Goal: Ask a question

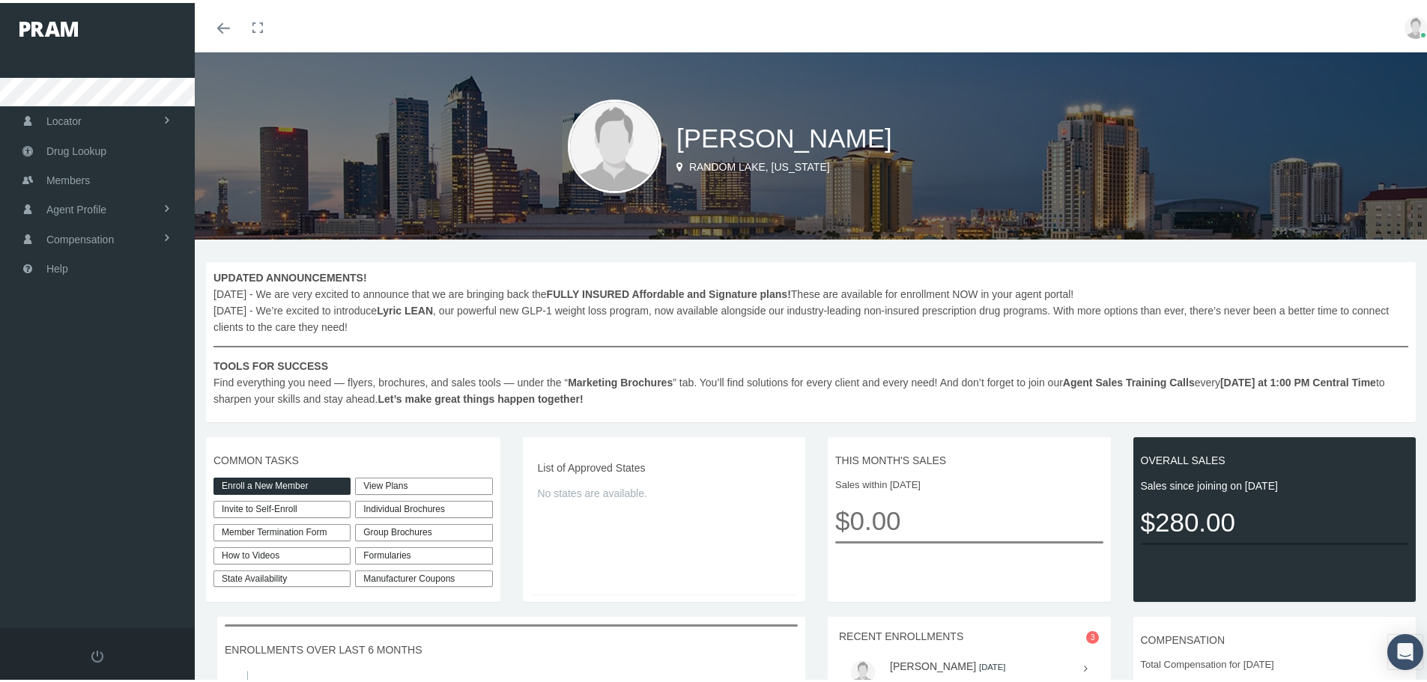
click at [417, 484] on link "View Plans" at bounding box center [423, 483] width 137 height 17
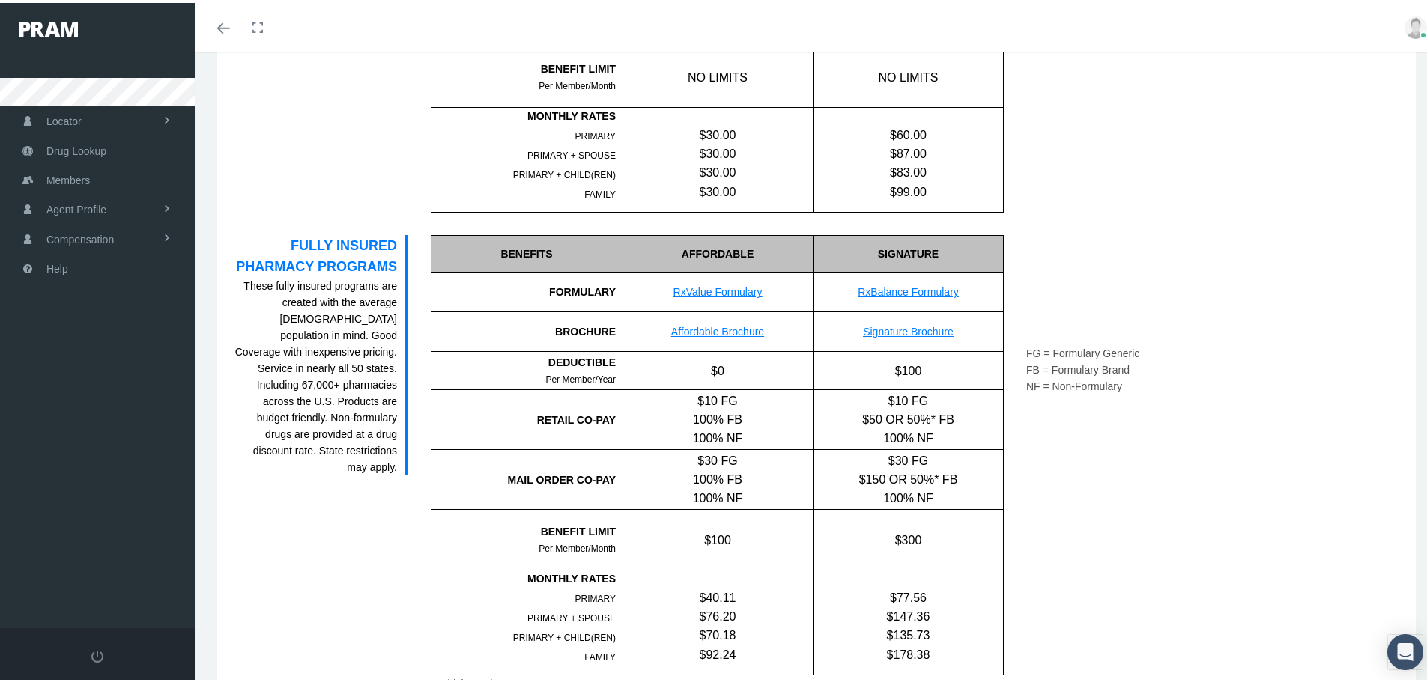
scroll to position [824, 0]
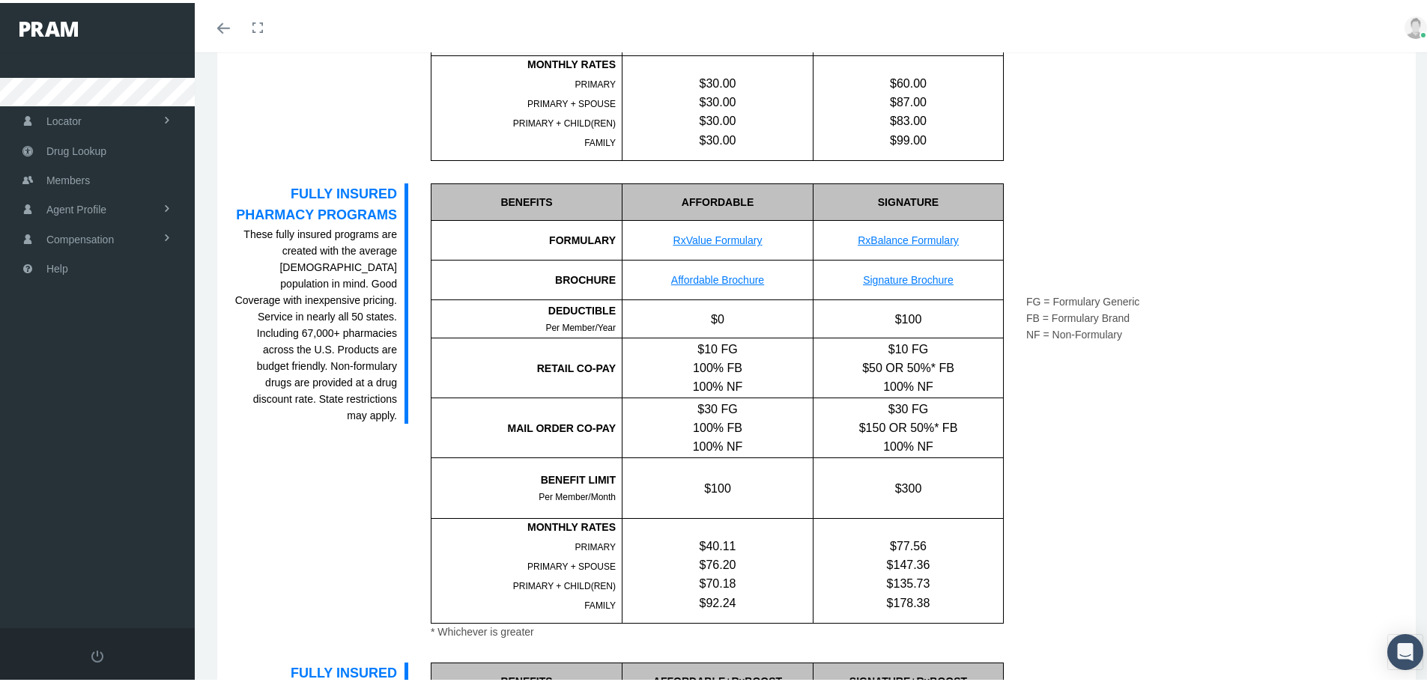
click at [732, 231] on link "RxValue Formulary" at bounding box center [717, 237] width 89 height 12
click at [924, 242] on link "RxBalance Formulary" at bounding box center [908, 237] width 101 height 12
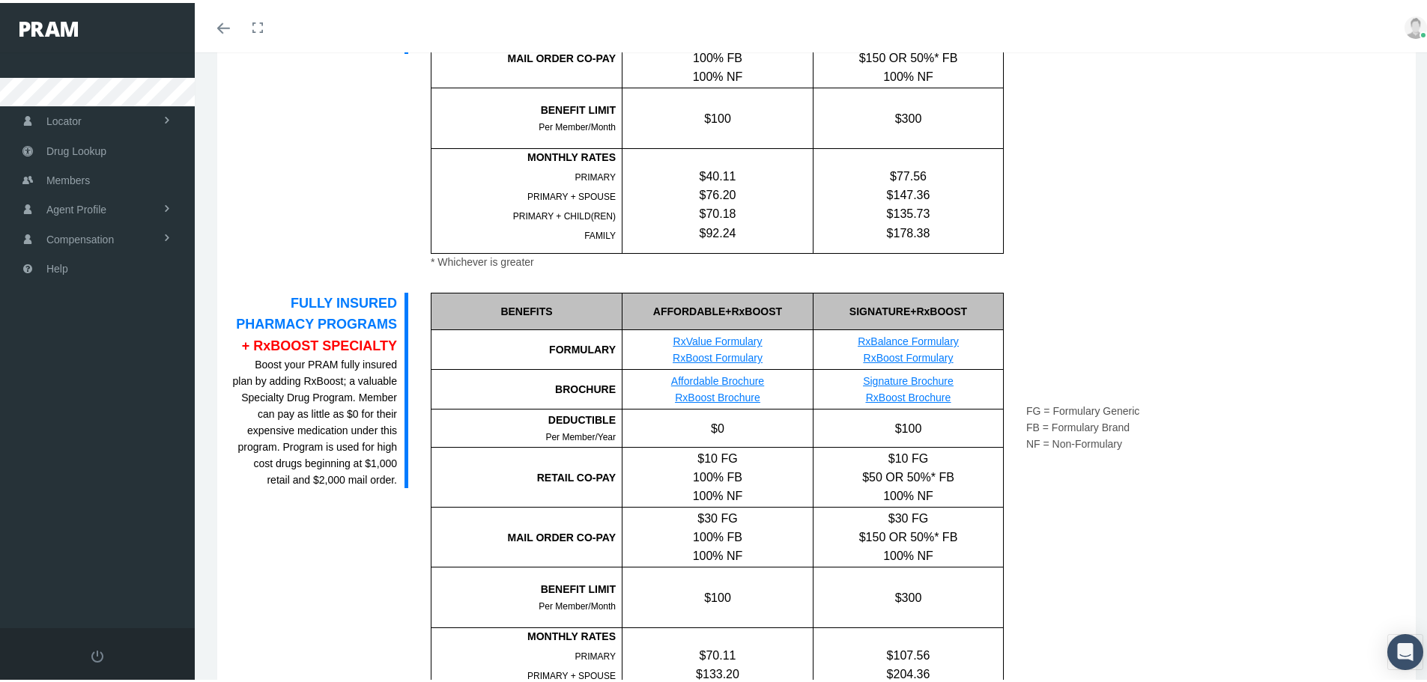
scroll to position [1348, 0]
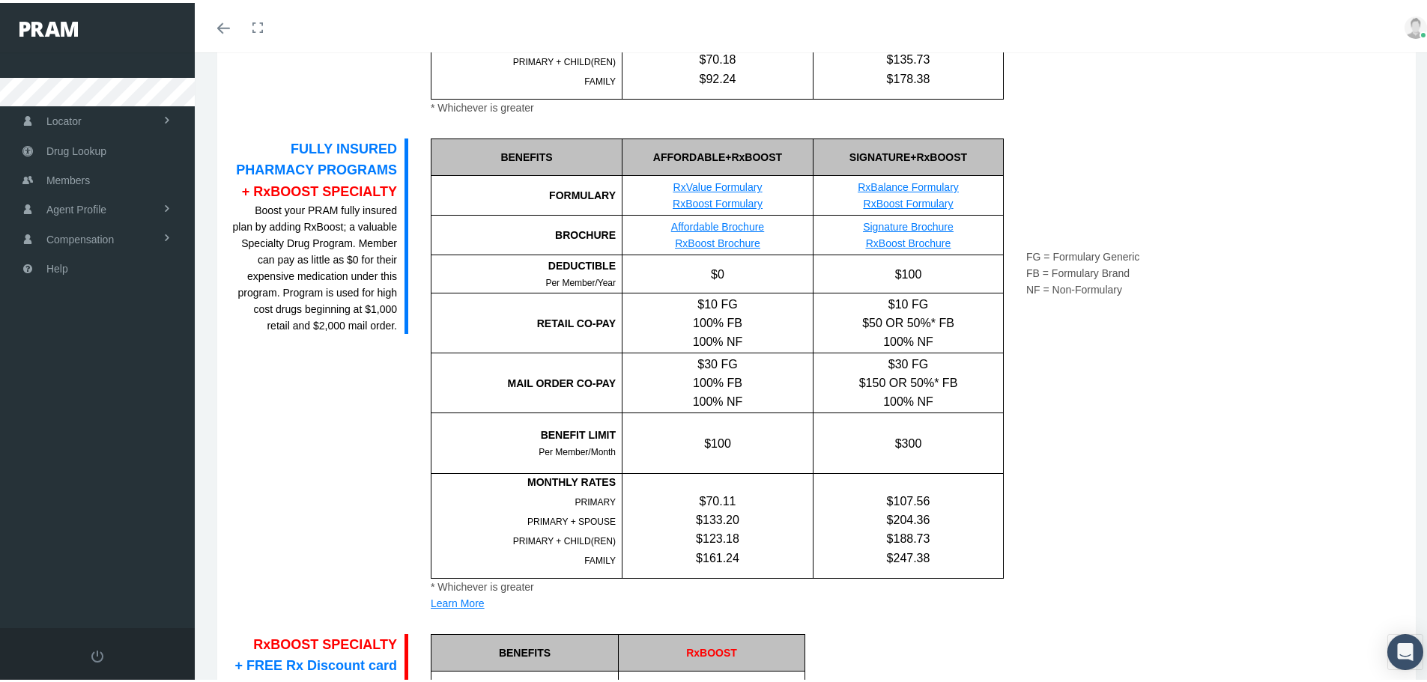
click at [745, 203] on link "RxBoost Formulary" at bounding box center [718, 201] width 90 height 12
click at [727, 241] on link "RxBoost Brochure" at bounding box center [717, 240] width 85 height 12
click at [112, 151] on link "Drug Lookup" at bounding box center [97, 147] width 195 height 29
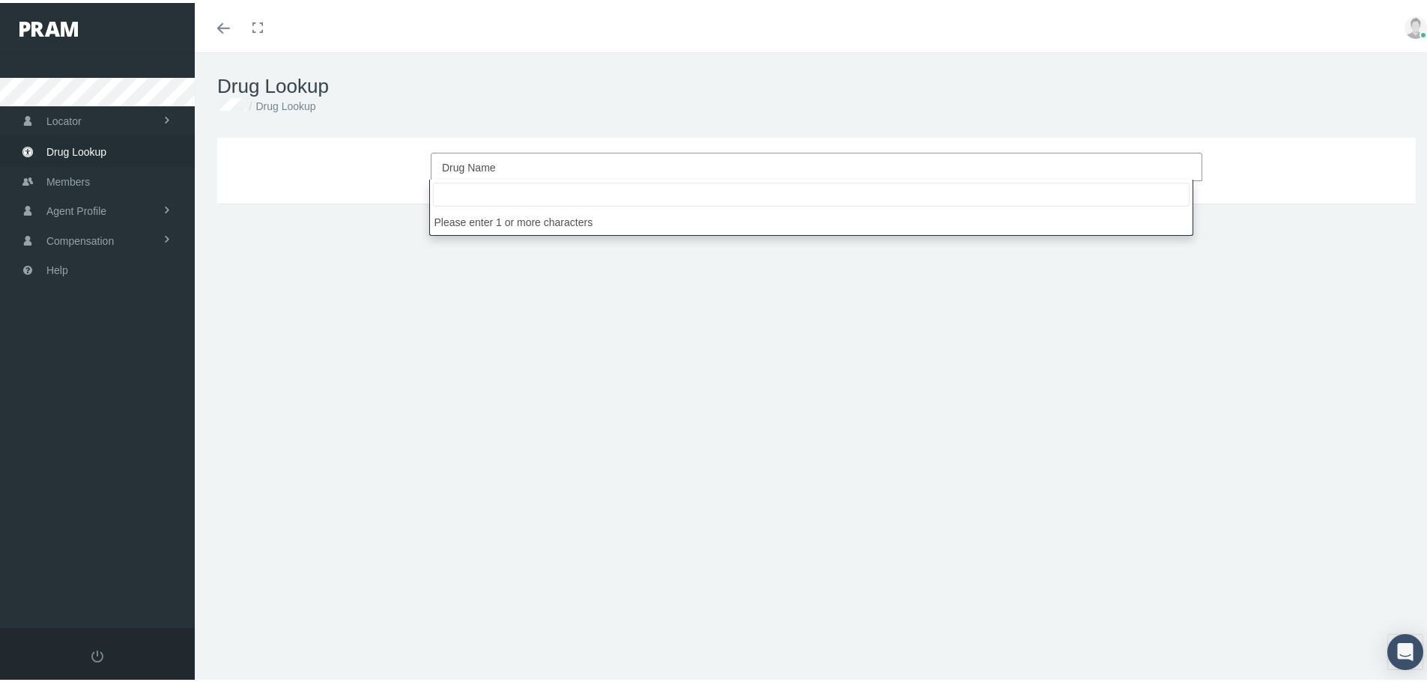
click at [512, 159] on span "Drug Name" at bounding box center [812, 164] width 740 height 19
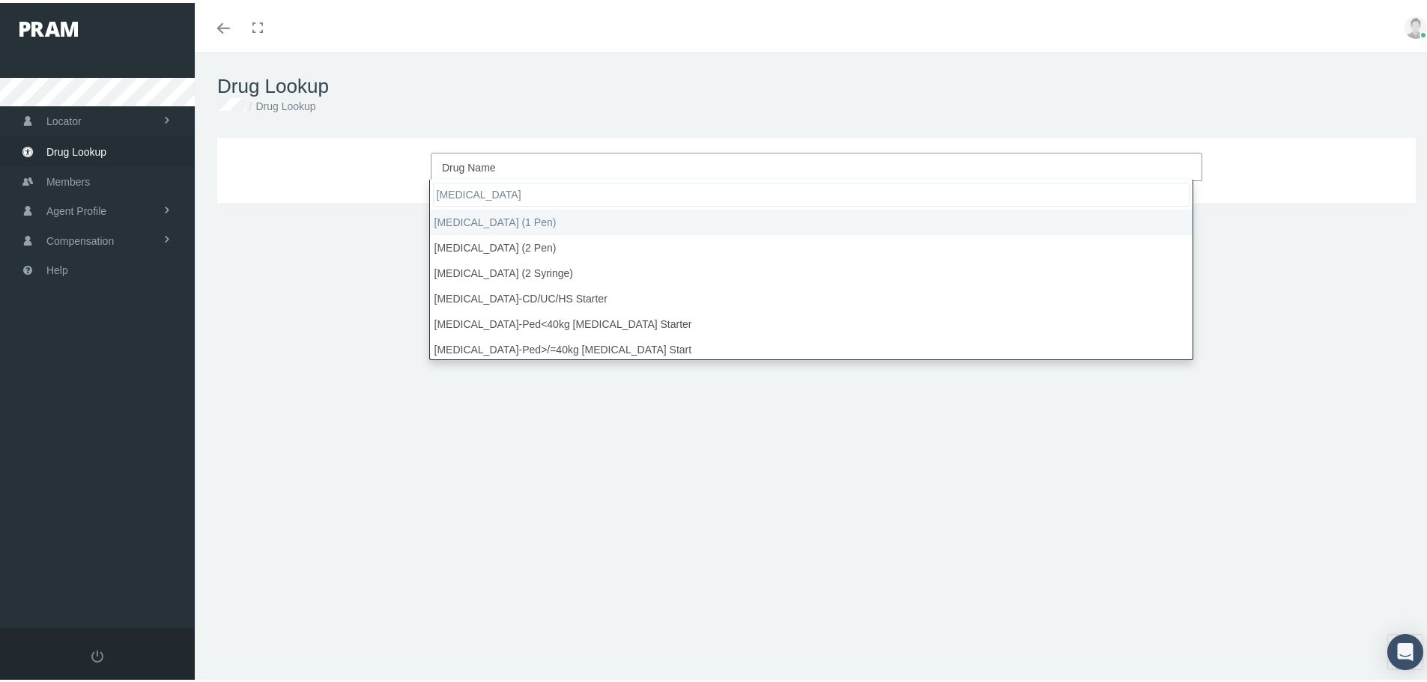
type input "humira"
select select "Humira (1 Pen)"
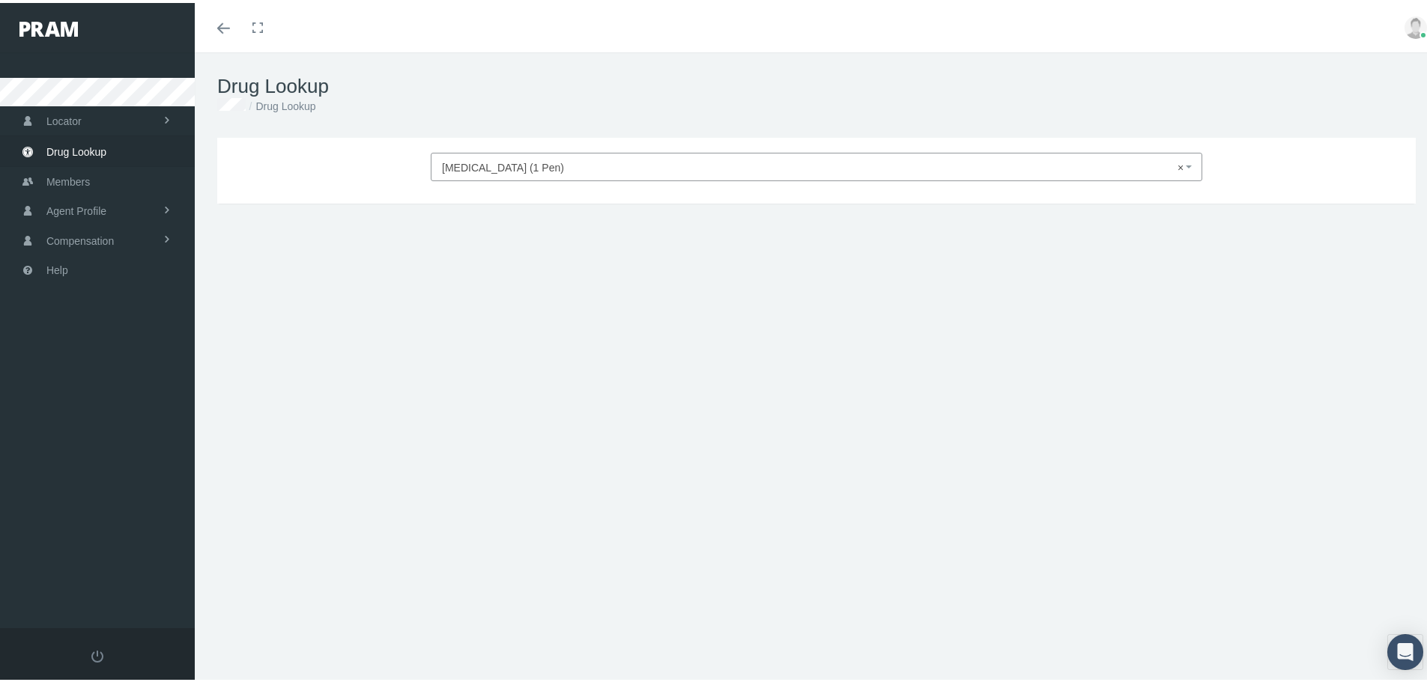
click at [1073, 175] on span "× Humira (1 Pen)" at bounding box center [816, 164] width 771 height 28
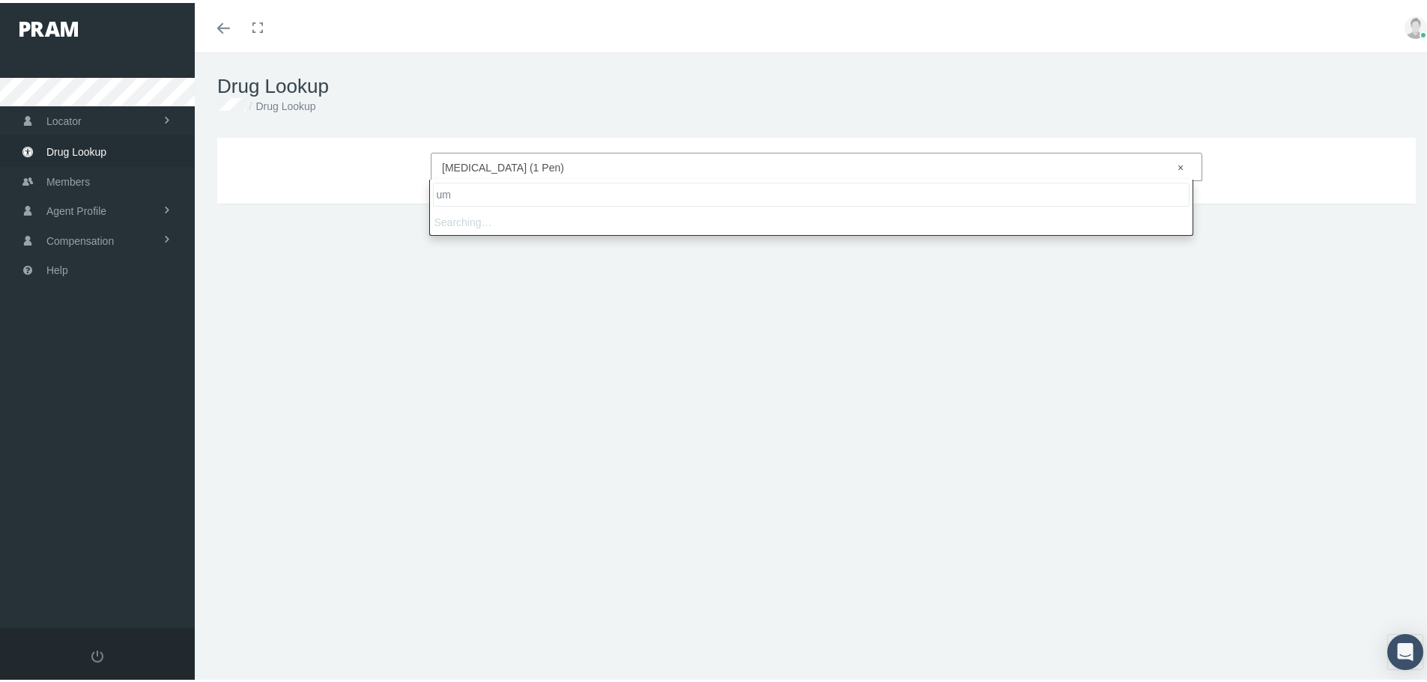
type input "u"
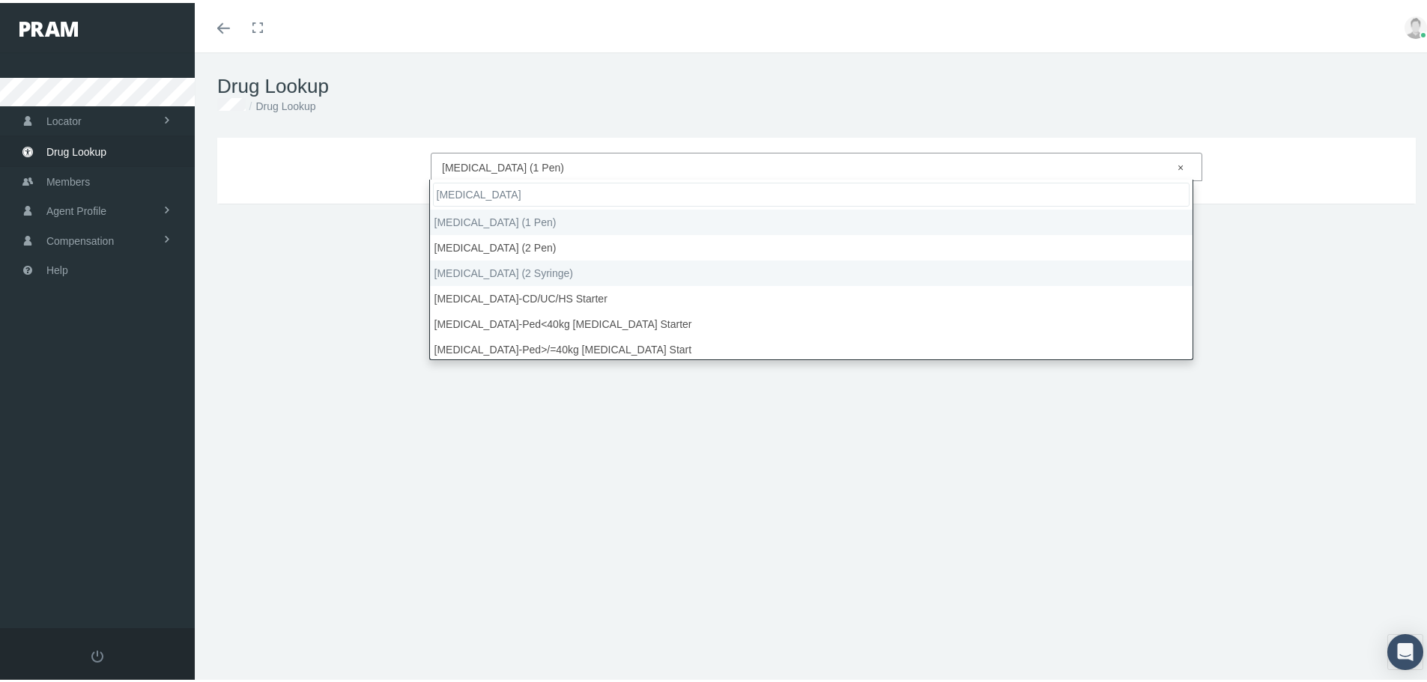
type input "humira"
select select "Humira (2 Syringe)"
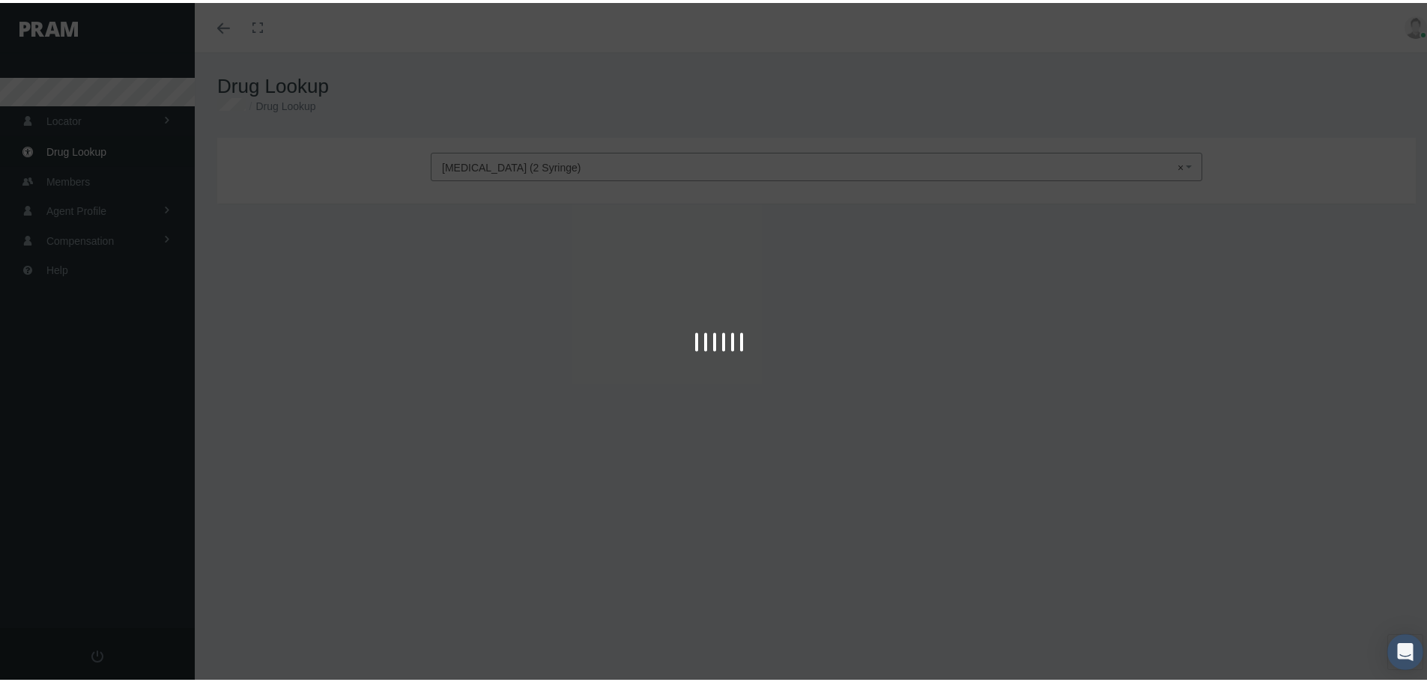
type input "30"
select select "Prefilled Syringe Kit"
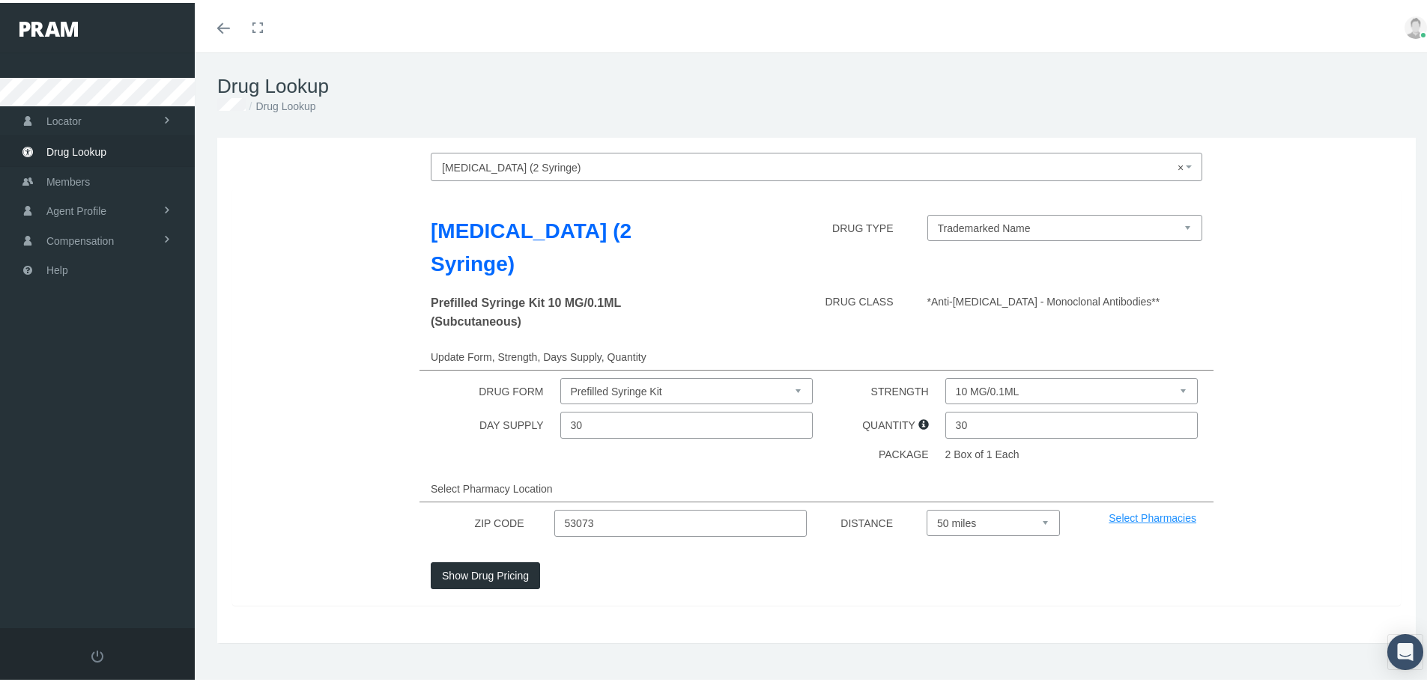
click at [984, 375] on select "10 MG/0.1ML 20 MG/0.2ML 40 MG/0.4ML 40 MG/0.8ML" at bounding box center [1071, 388] width 253 height 26
select select "40 MG/0.4ML"
click at [945, 375] on select "10 MG/0.1ML 20 MG/0.2ML 40 MG/0.4ML 40 MG/0.8ML" at bounding box center [1071, 388] width 253 height 26
click at [525, 559] on button "Show Drug Pricing" at bounding box center [485, 572] width 109 height 27
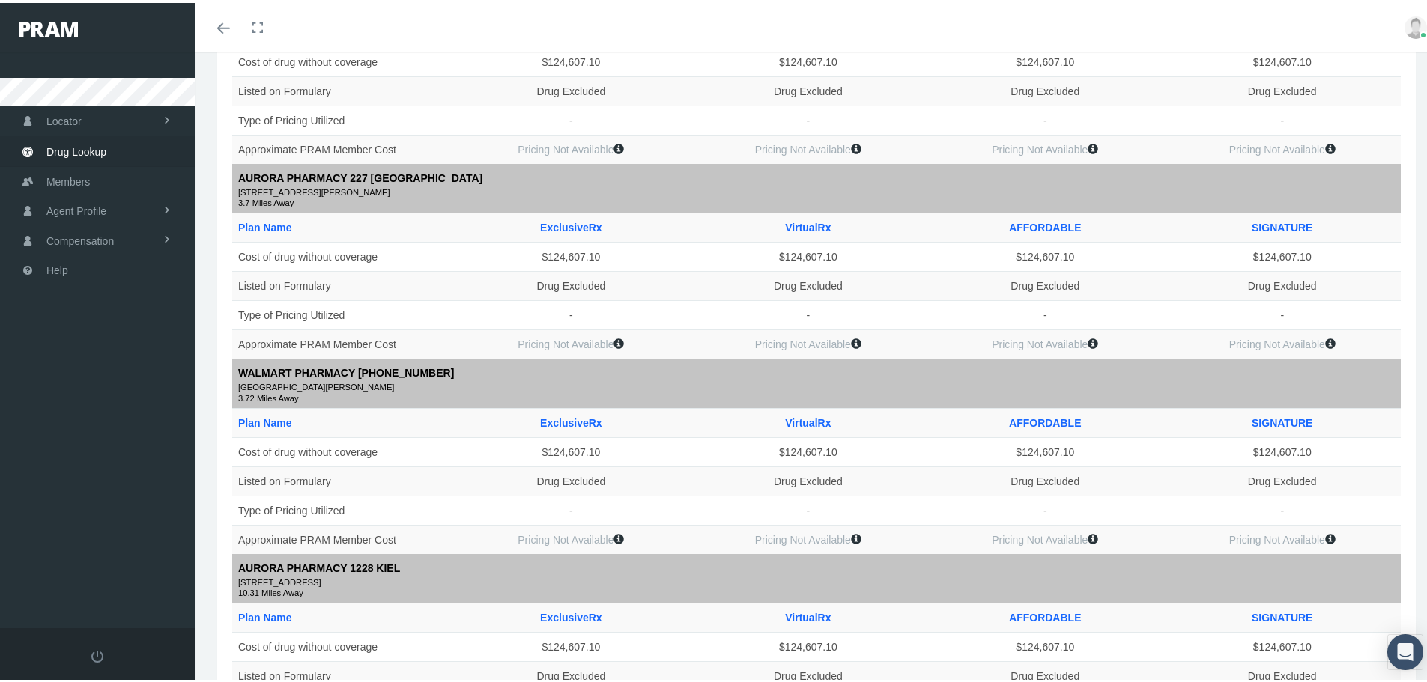
scroll to position [449, 0]
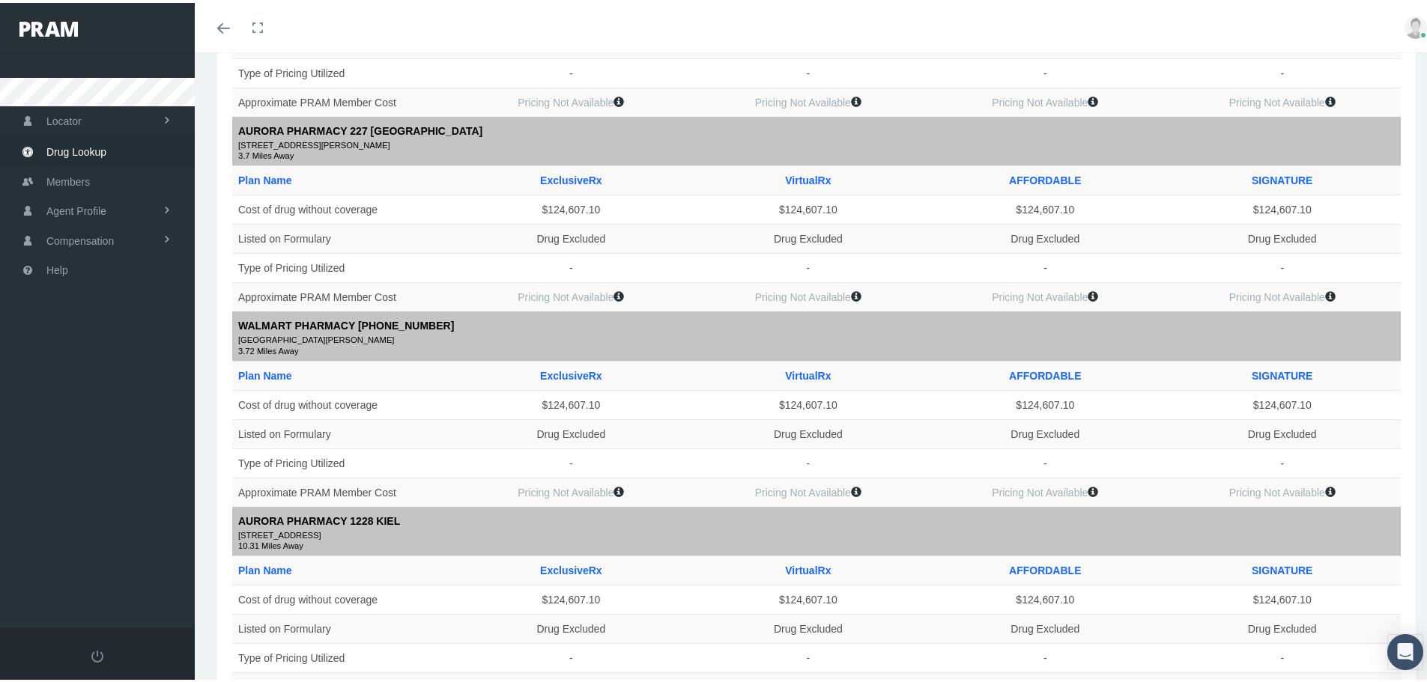
click at [852, 288] on icon at bounding box center [856, 293] width 10 height 10
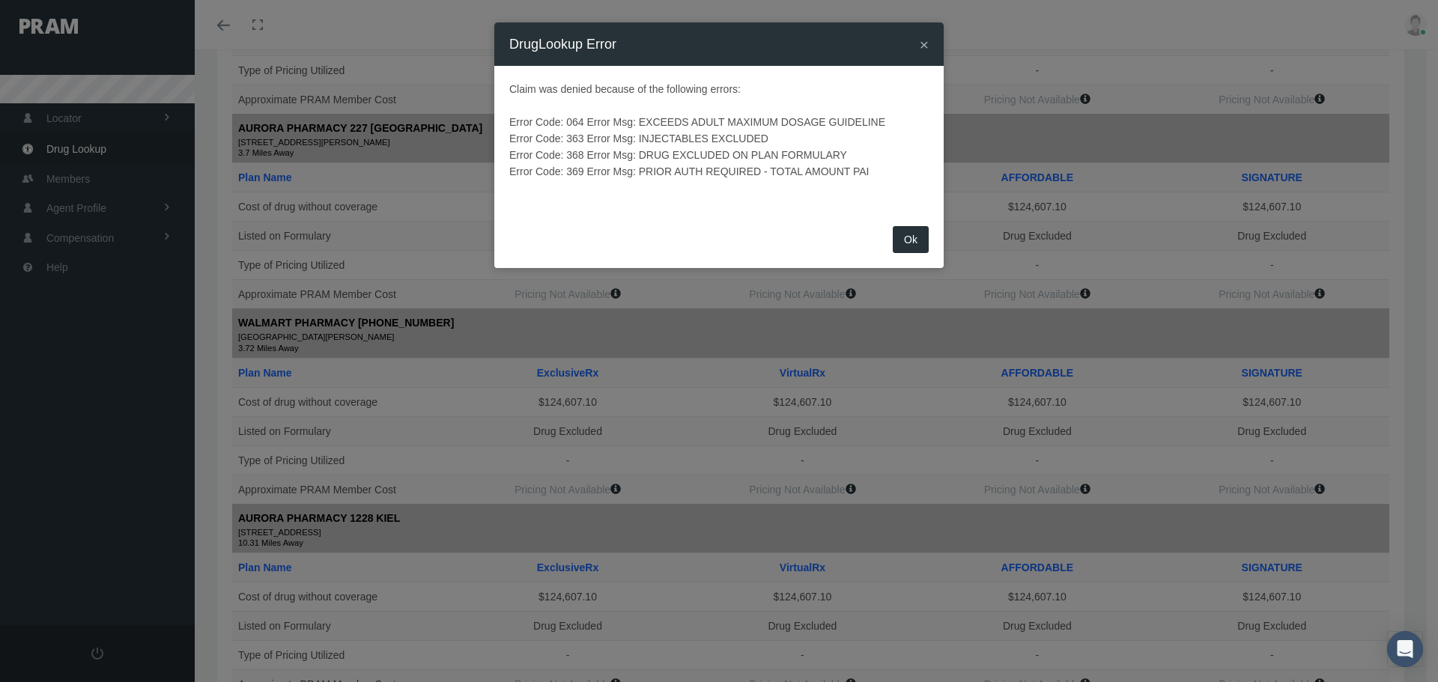
click at [909, 241] on button "Ok" at bounding box center [911, 239] width 36 height 27
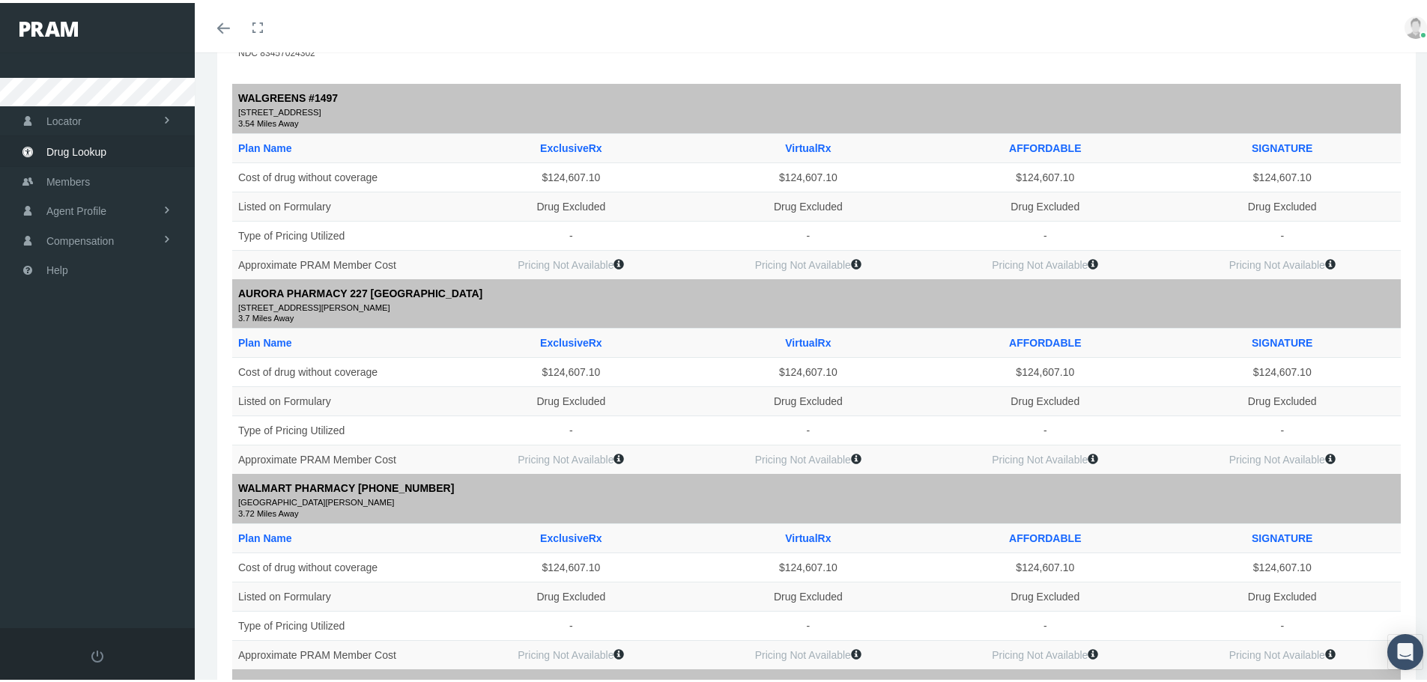
scroll to position [0, 0]
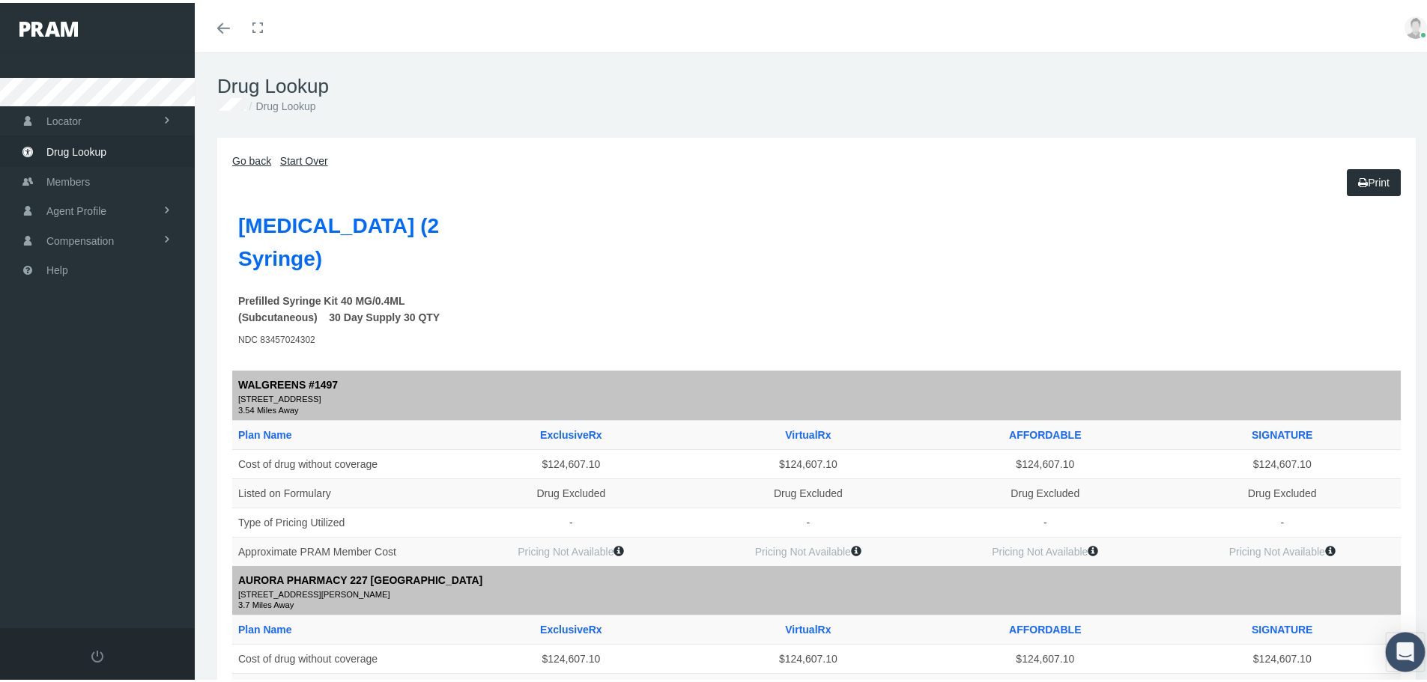
click at [1400, 645] on icon "Open Intercom Messenger" at bounding box center [1404, 649] width 17 height 19
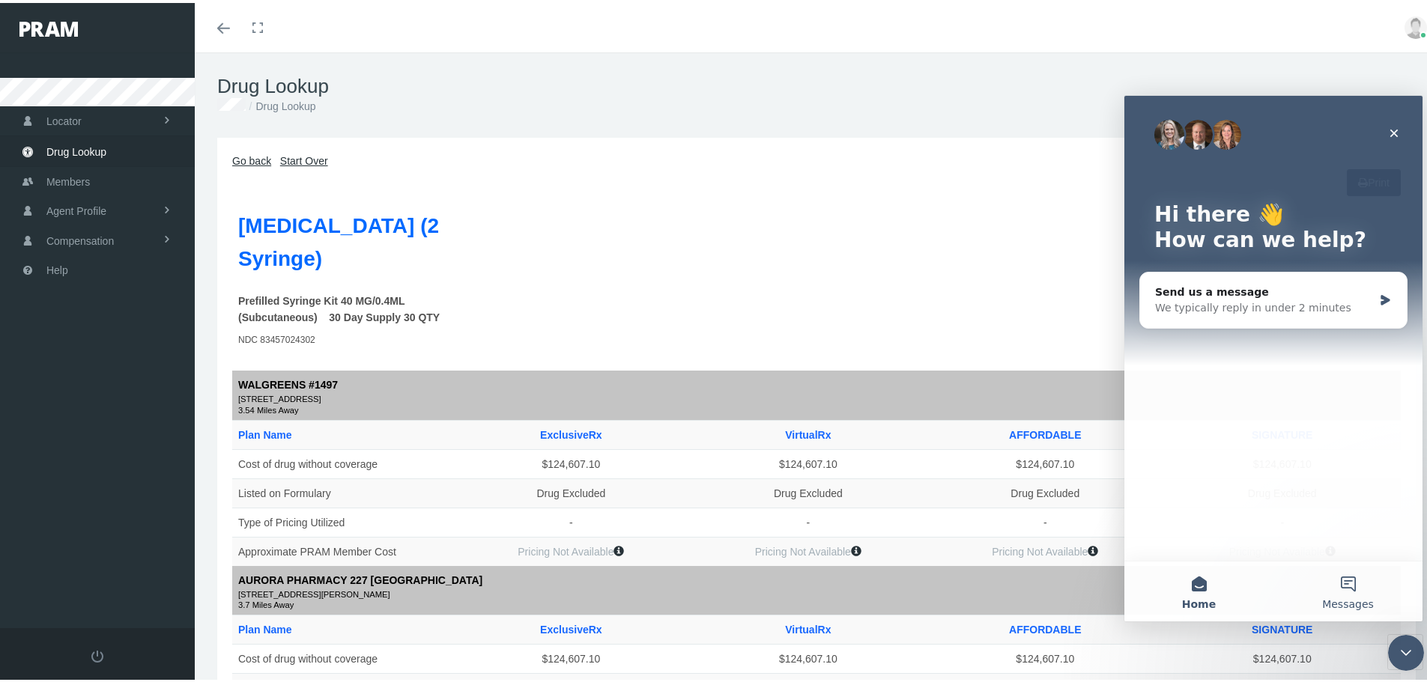
click at [1337, 592] on button "Messages" at bounding box center [1347, 591] width 149 height 60
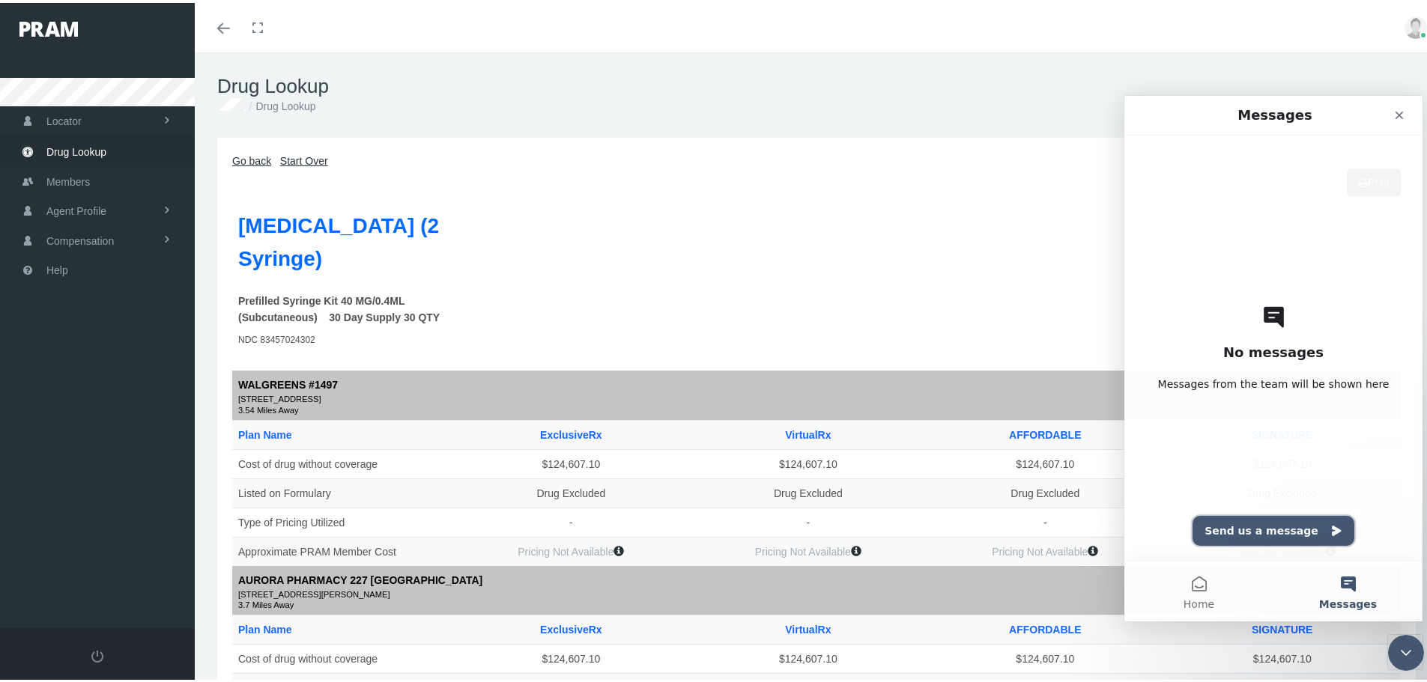
click at [1243, 540] on button "Send us a message" at bounding box center [1273, 530] width 162 height 30
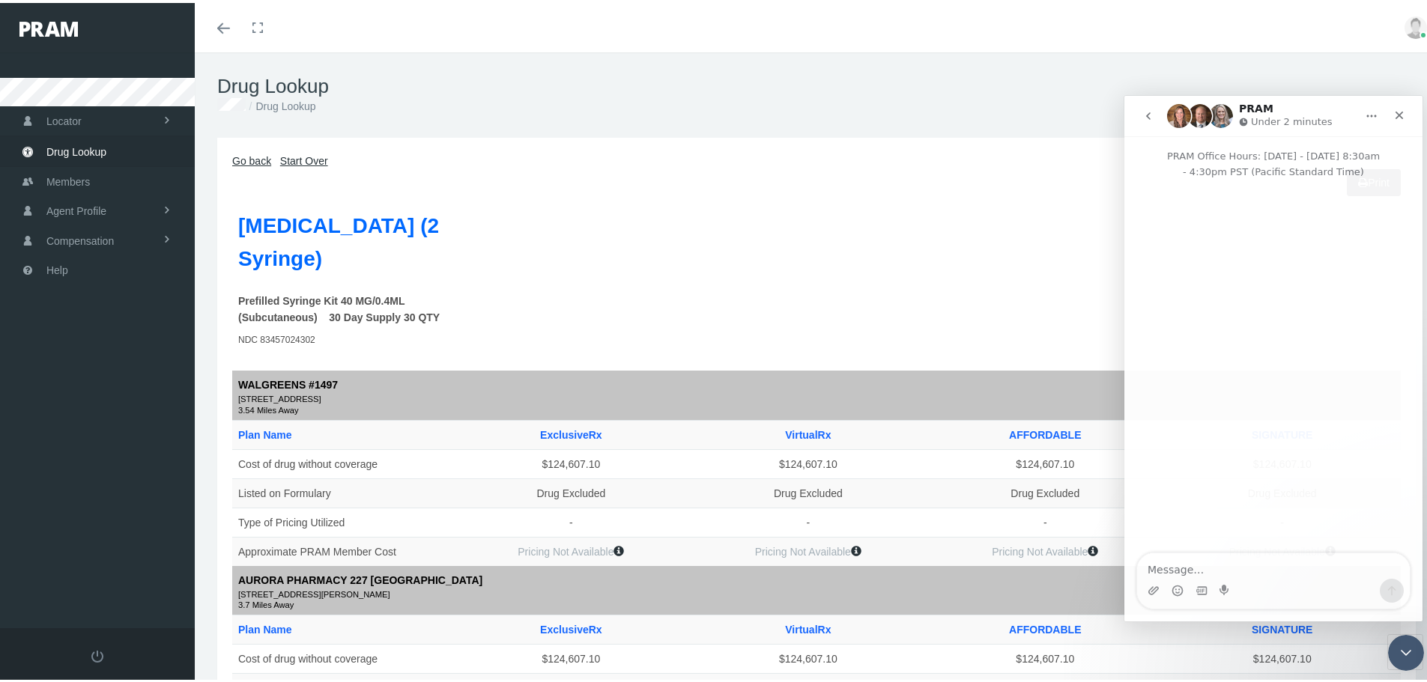
click at [1228, 560] on textarea "Message…" at bounding box center [1273, 565] width 273 height 25
type textarea "Hello, I am wondering what the cost of Humira would be with the Rx"
click at [212, 28] on link "Toggle menubar" at bounding box center [223, 24] width 35 height 49
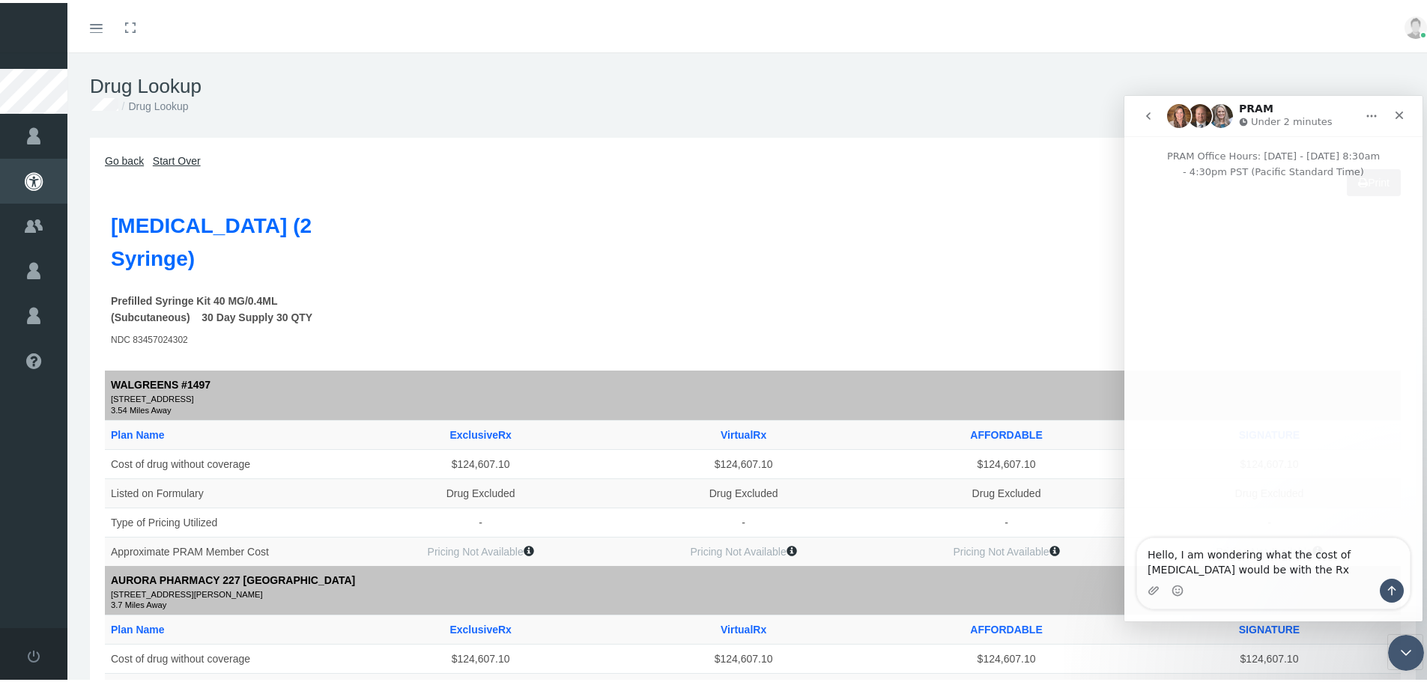
click at [101, 29] on icon "Toggle menubar" at bounding box center [96, 25] width 13 height 9
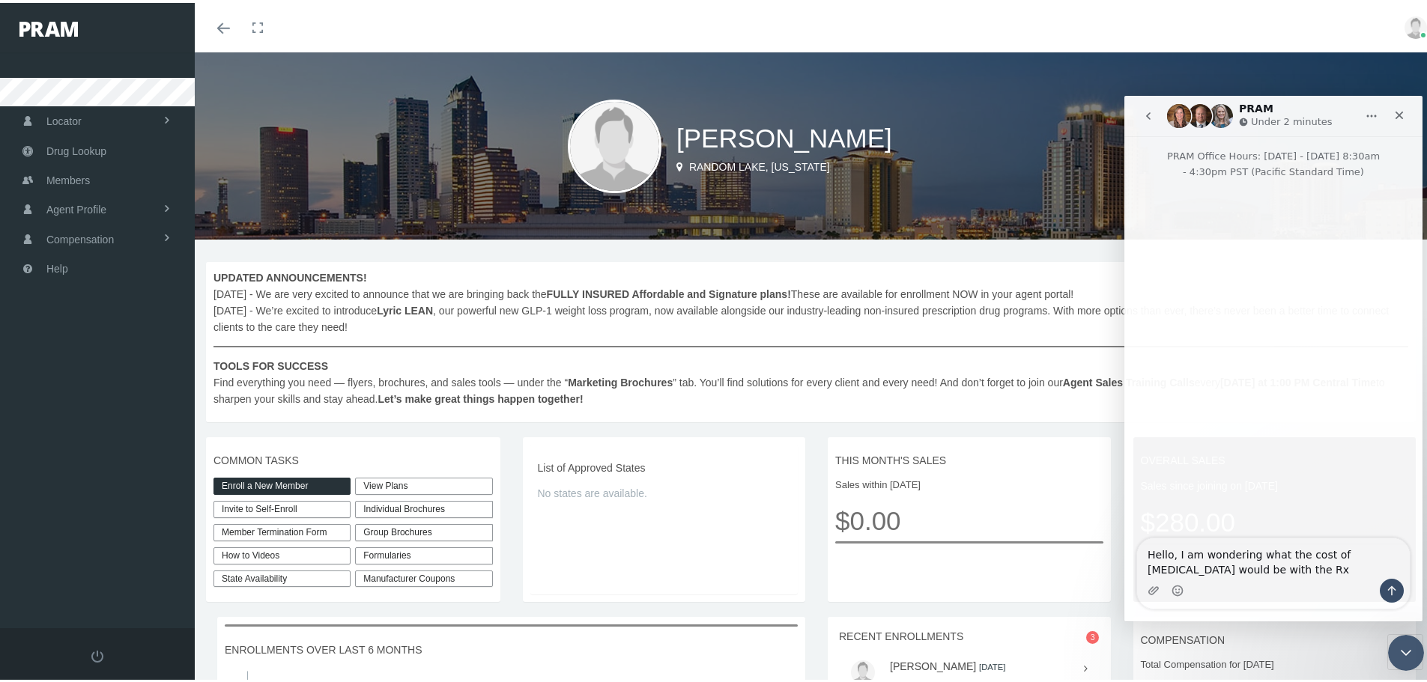
click at [420, 490] on link "View Plans" at bounding box center [423, 483] width 137 height 17
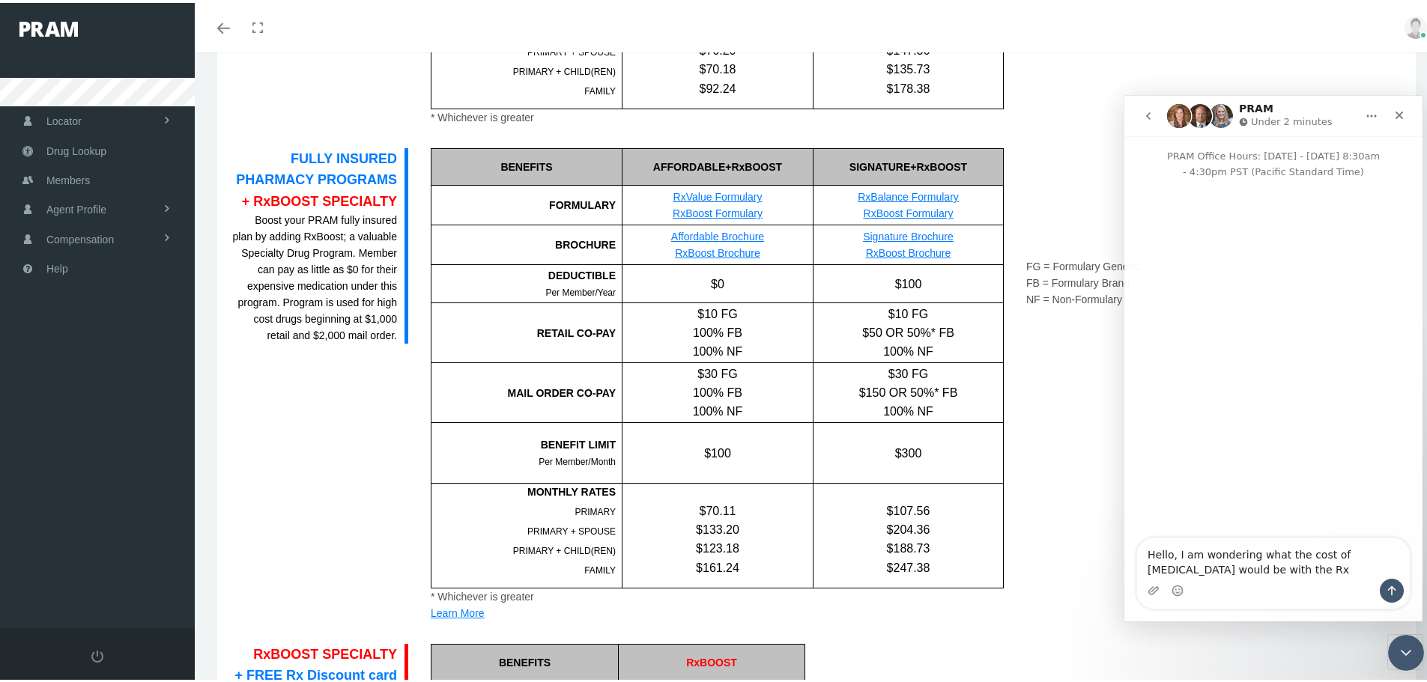
scroll to position [1348, 0]
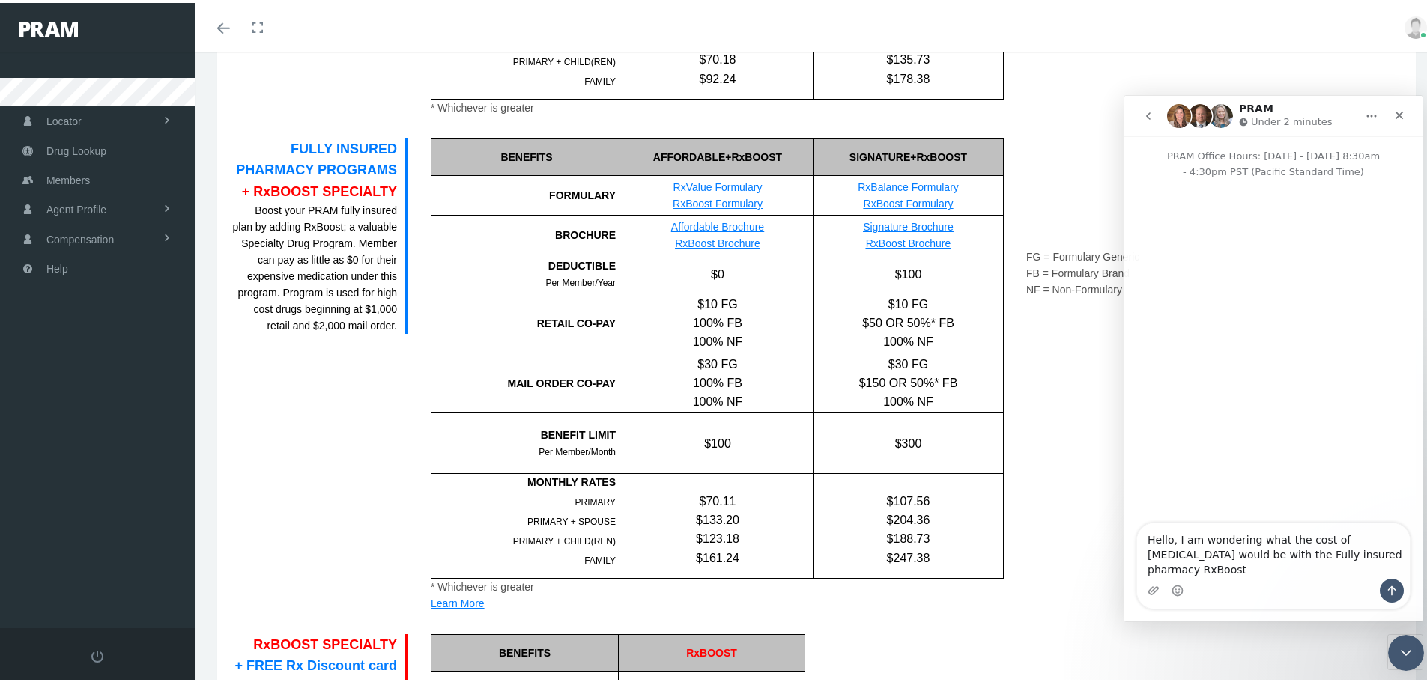
click at [1311, 572] on textarea "Hello, I am wondering what the cost of Humira would be with the Fully insured p…" at bounding box center [1273, 550] width 273 height 55
click at [1383, 571] on textarea "Hello, I am wondering what the cost of Humira would be with the Fully insured p…" at bounding box center [1273, 550] width 273 height 55
type textarea "Hello, I am wondering what the cost of Humira would be with the Fully insured p…"
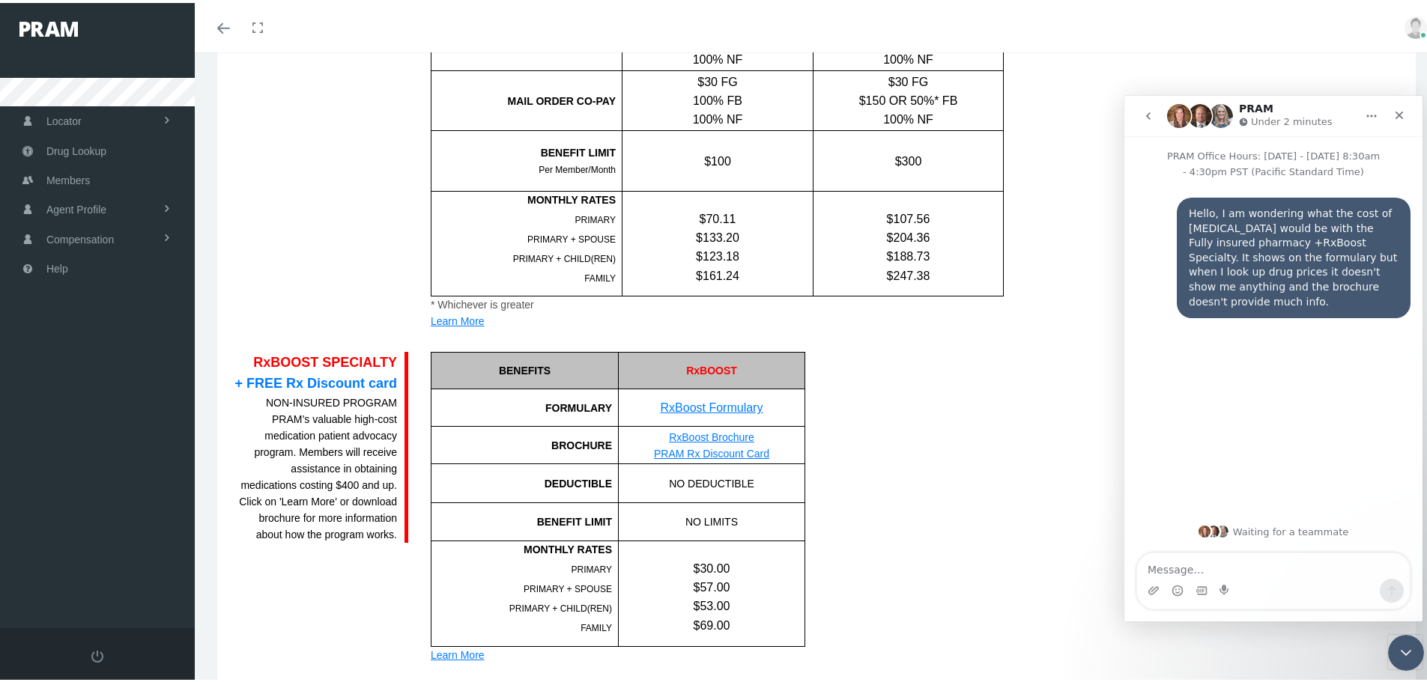
scroll to position [1648, 0]
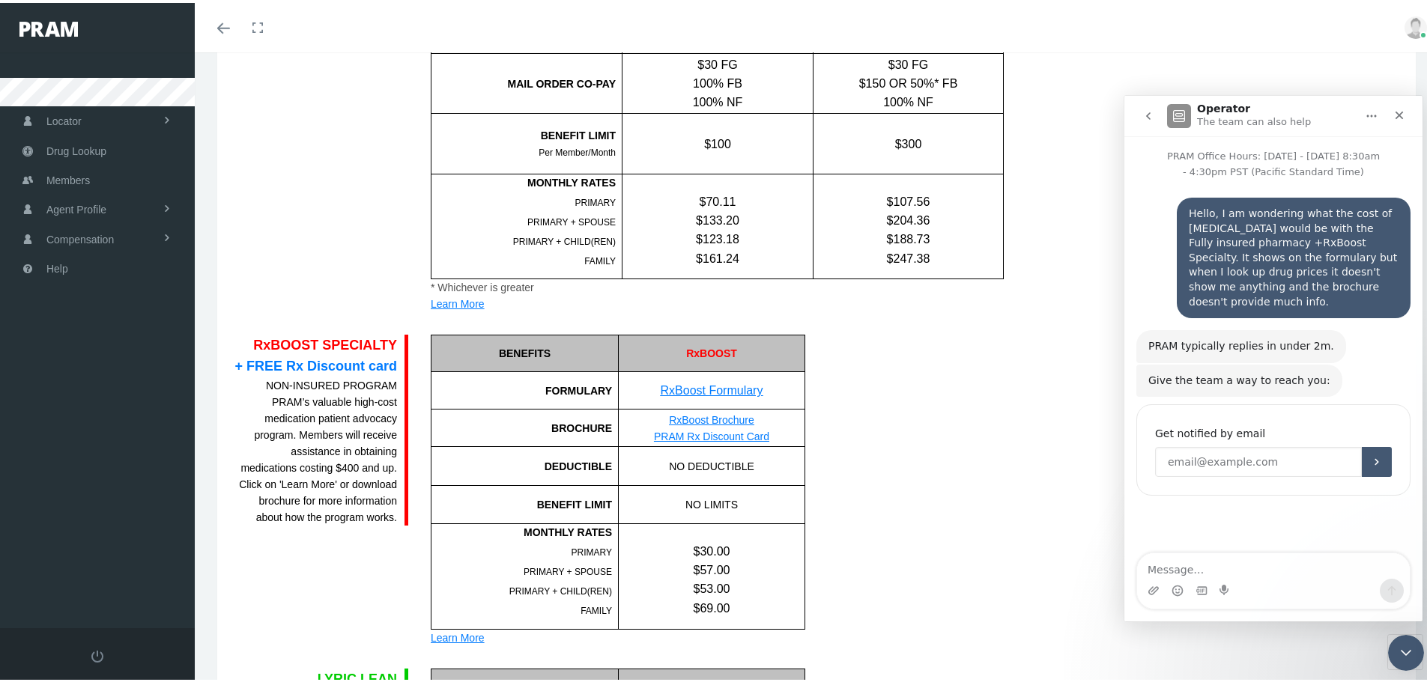
click at [1223, 448] on input "Enter your email" at bounding box center [1258, 461] width 207 height 30
type input "sammantha@nextstep-insurance.com"
click at [747, 390] on link "RxBoost Formulary" at bounding box center [712, 387] width 103 height 13
click at [699, 416] on link "RxBoost Brochure" at bounding box center [711, 417] width 85 height 12
click at [831, 428] on div "FG = Formulary Generic FB = Formulary Brand NF = Non-Formulary" at bounding box center [915, 488] width 198 height 312
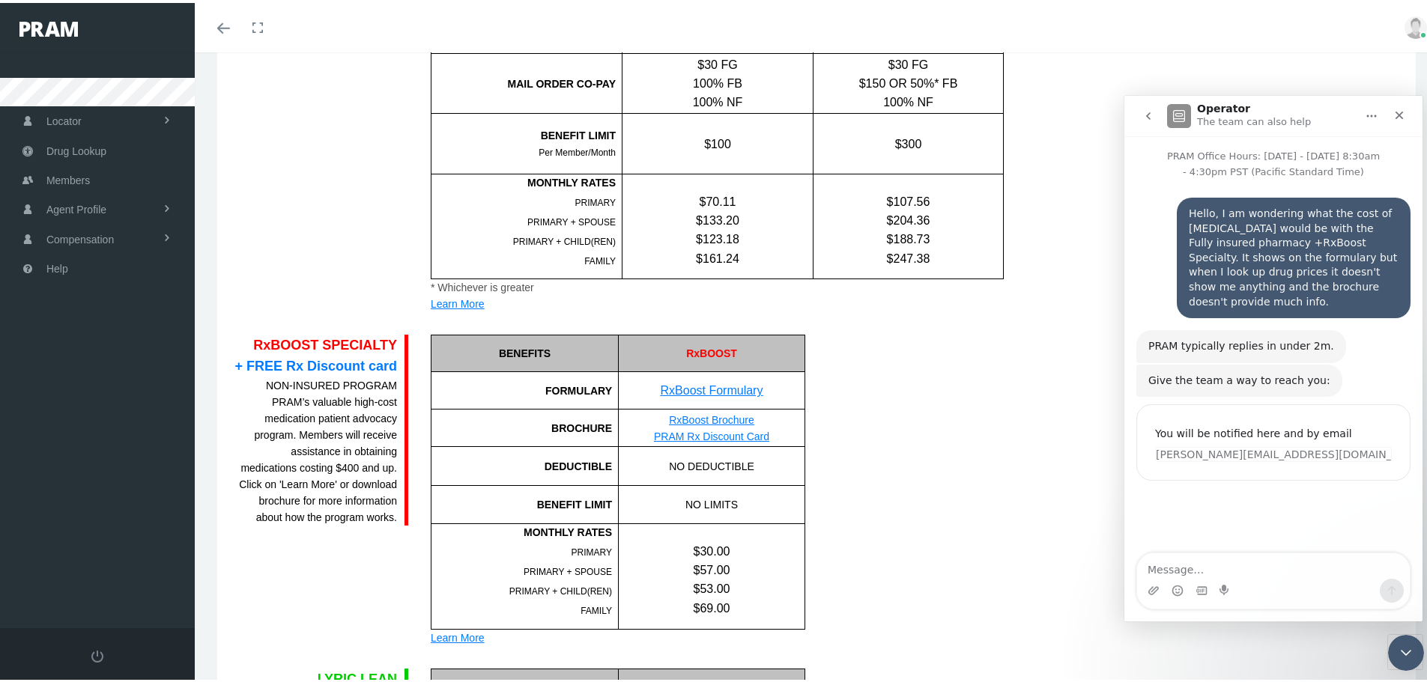
click at [907, 437] on div "FG = Formulary Generic FB = Formulary Brand NF = Non-Formulary" at bounding box center [915, 488] width 198 height 312
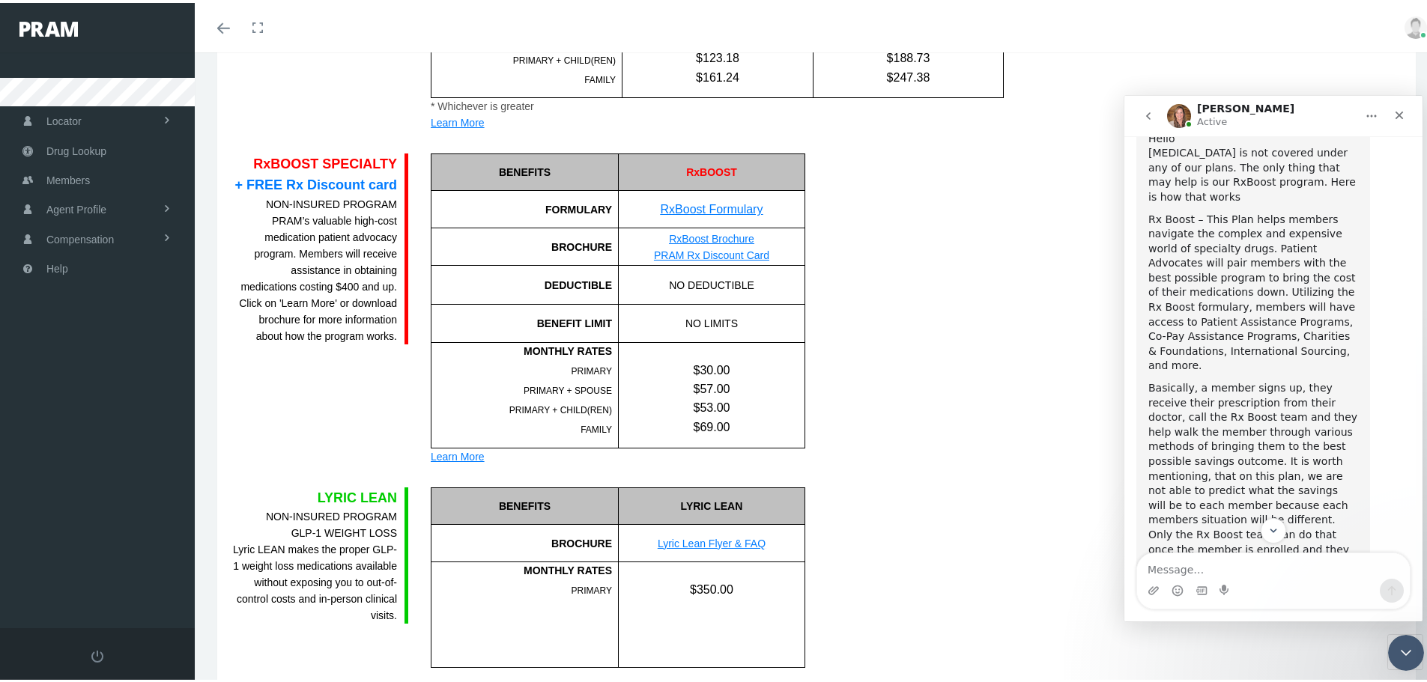
scroll to position [475, 0]
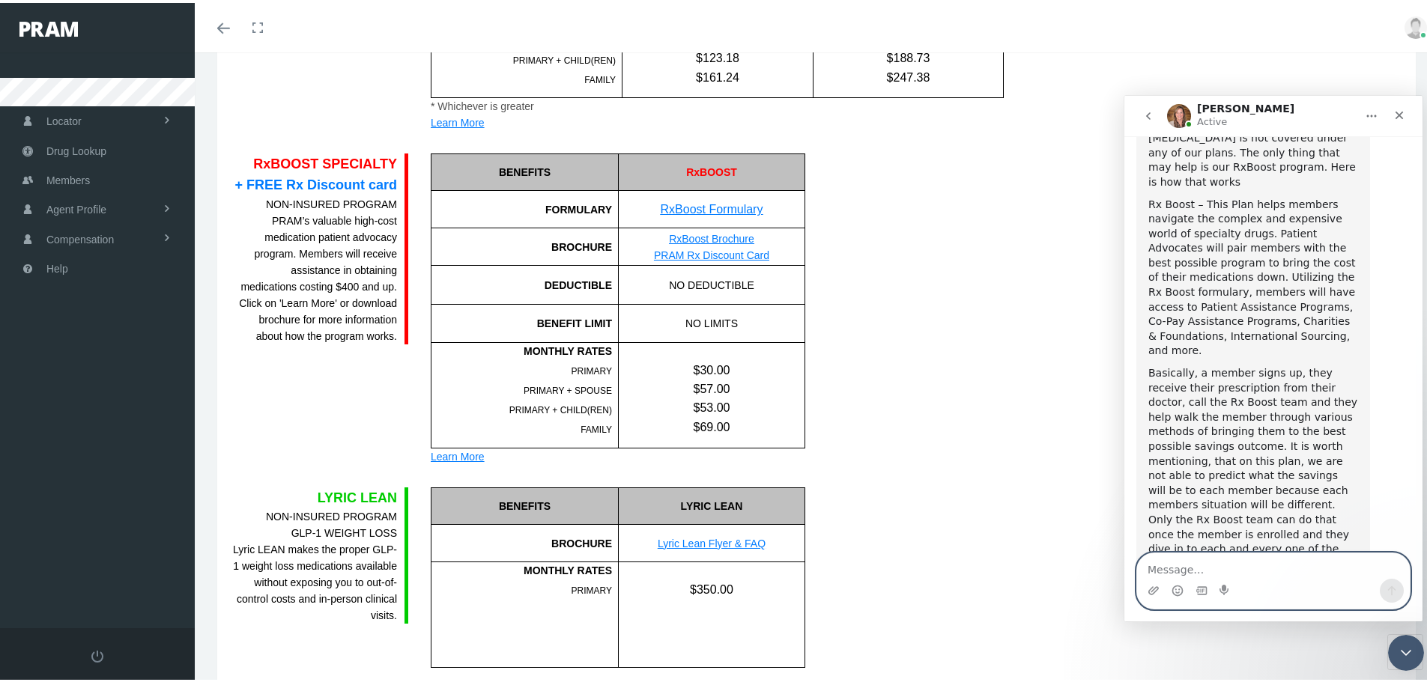
click at [1250, 560] on textarea "Message…" at bounding box center [1273, 565] width 273 height 25
type textarea "Okay. Thank you for responding."
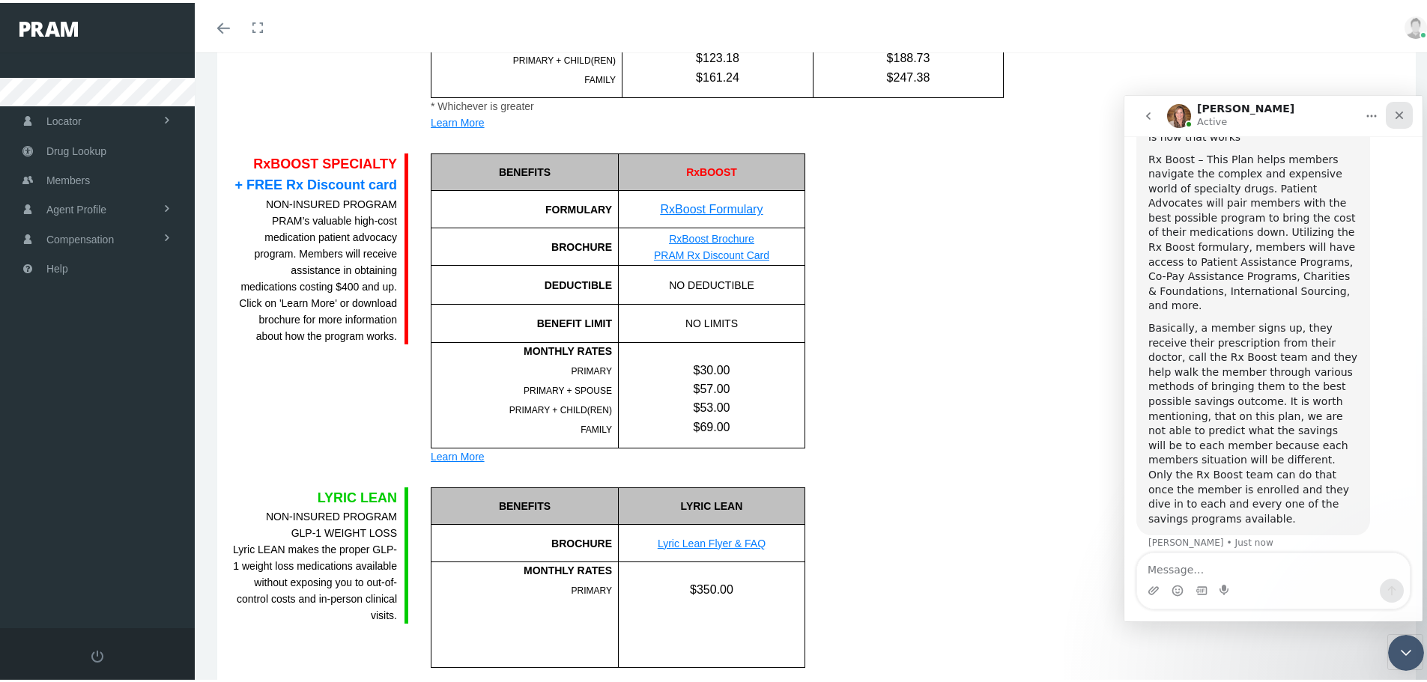
click at [1408, 112] on div "Close" at bounding box center [1399, 114] width 27 height 27
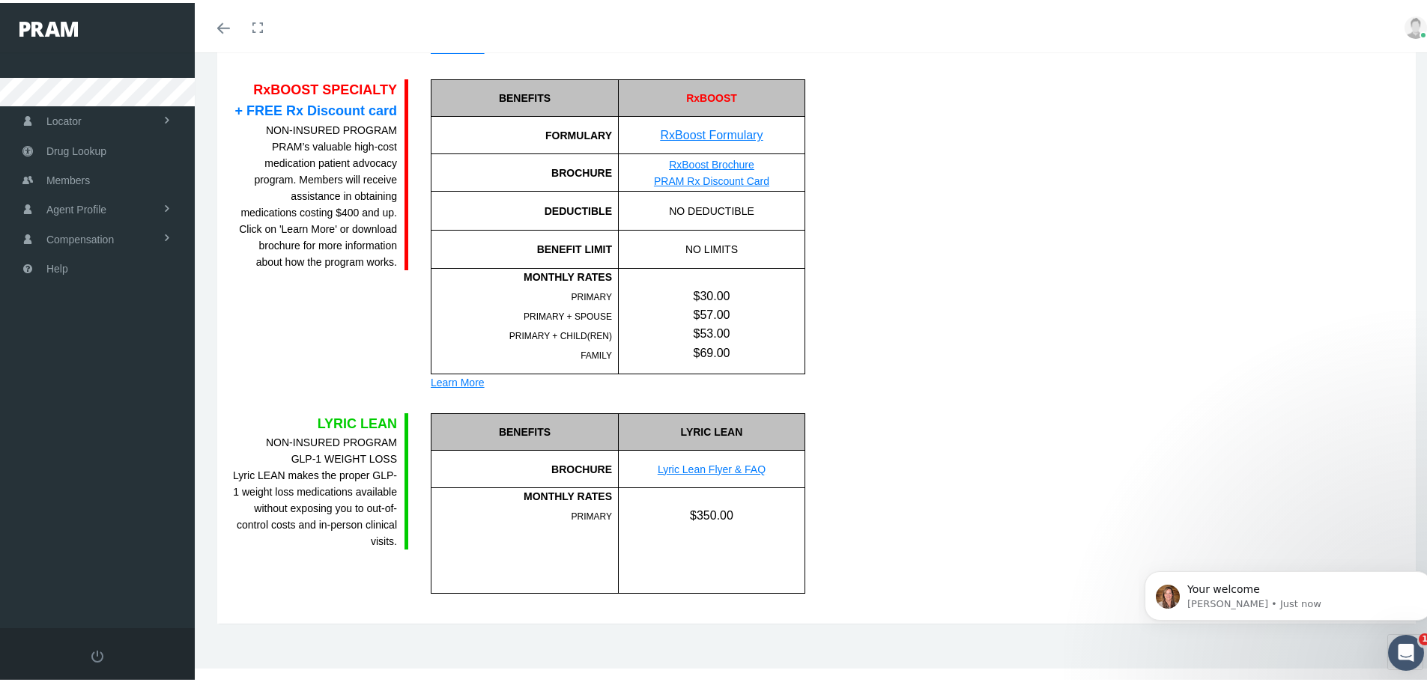
scroll to position [0, 0]
click at [1270, 587] on p "Your welcome" at bounding box center [1300, 589] width 226 height 15
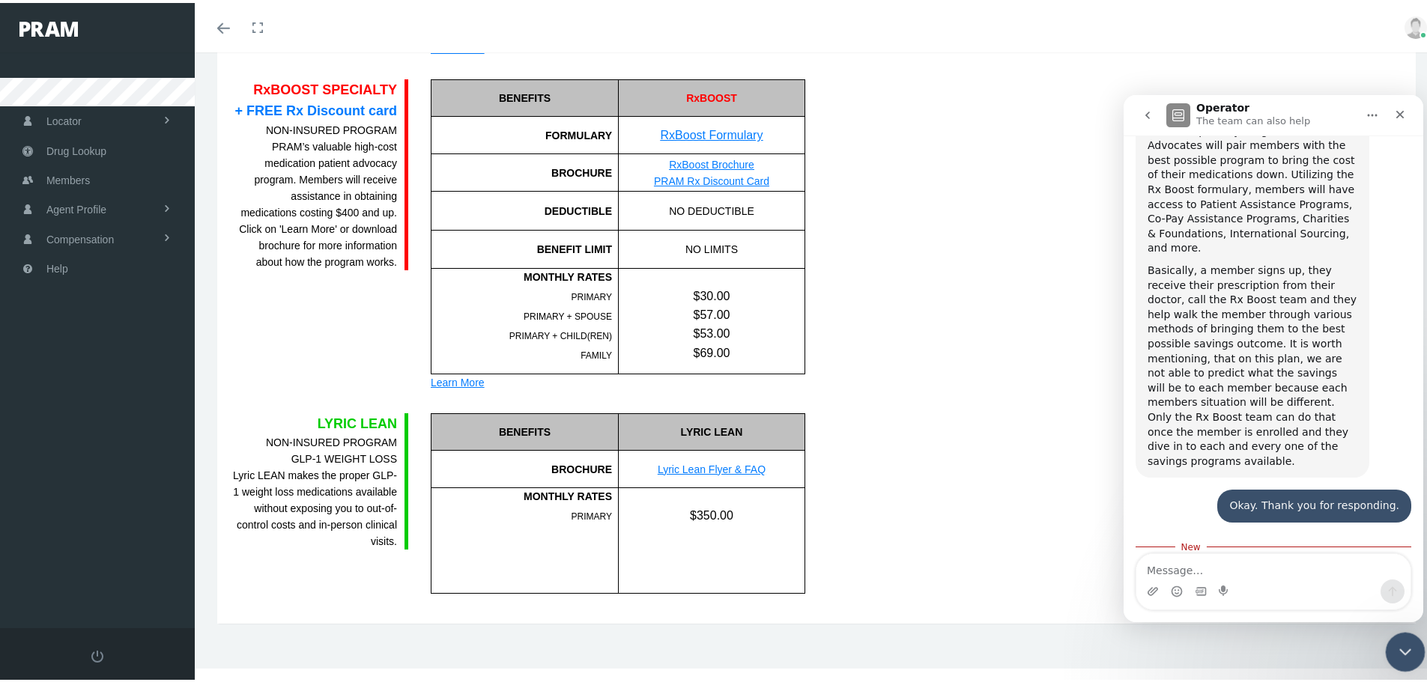
scroll to position [587, 0]
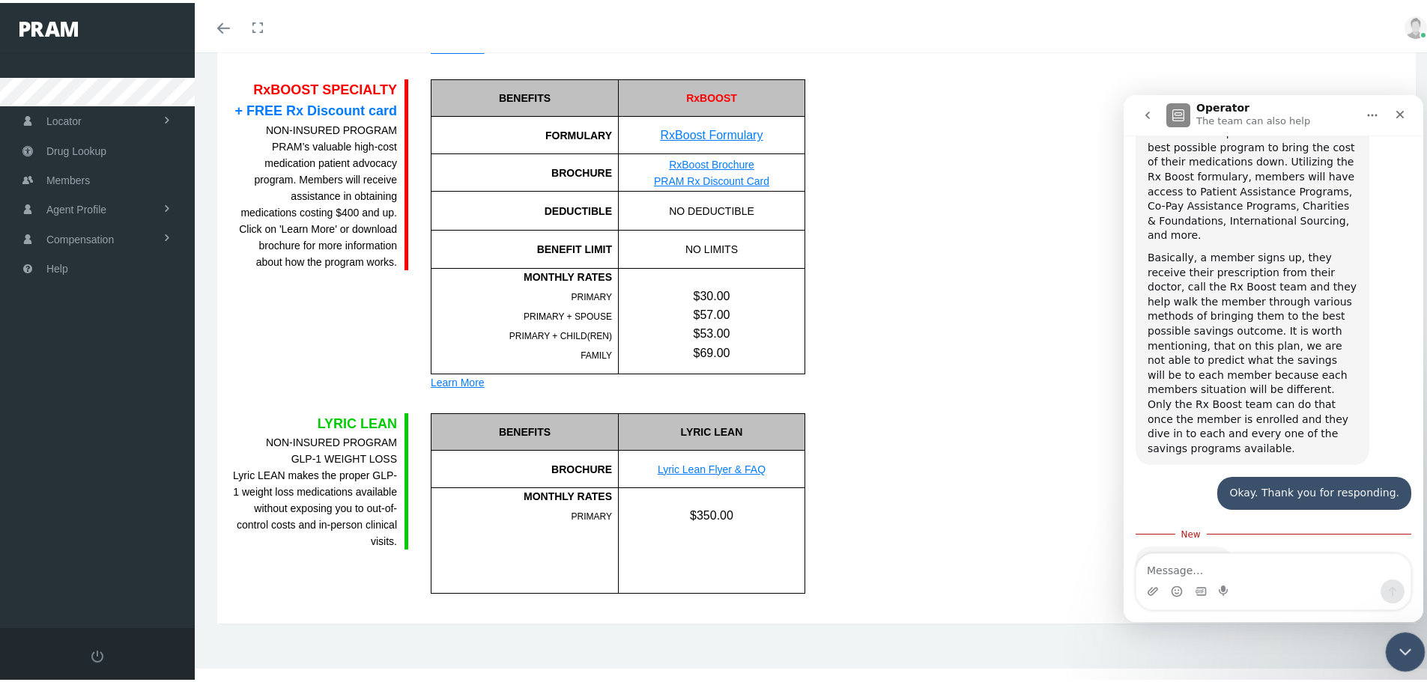
click at [1406, 656] on icon "Close Intercom Messenger" at bounding box center [1403, 650] width 18 height 18
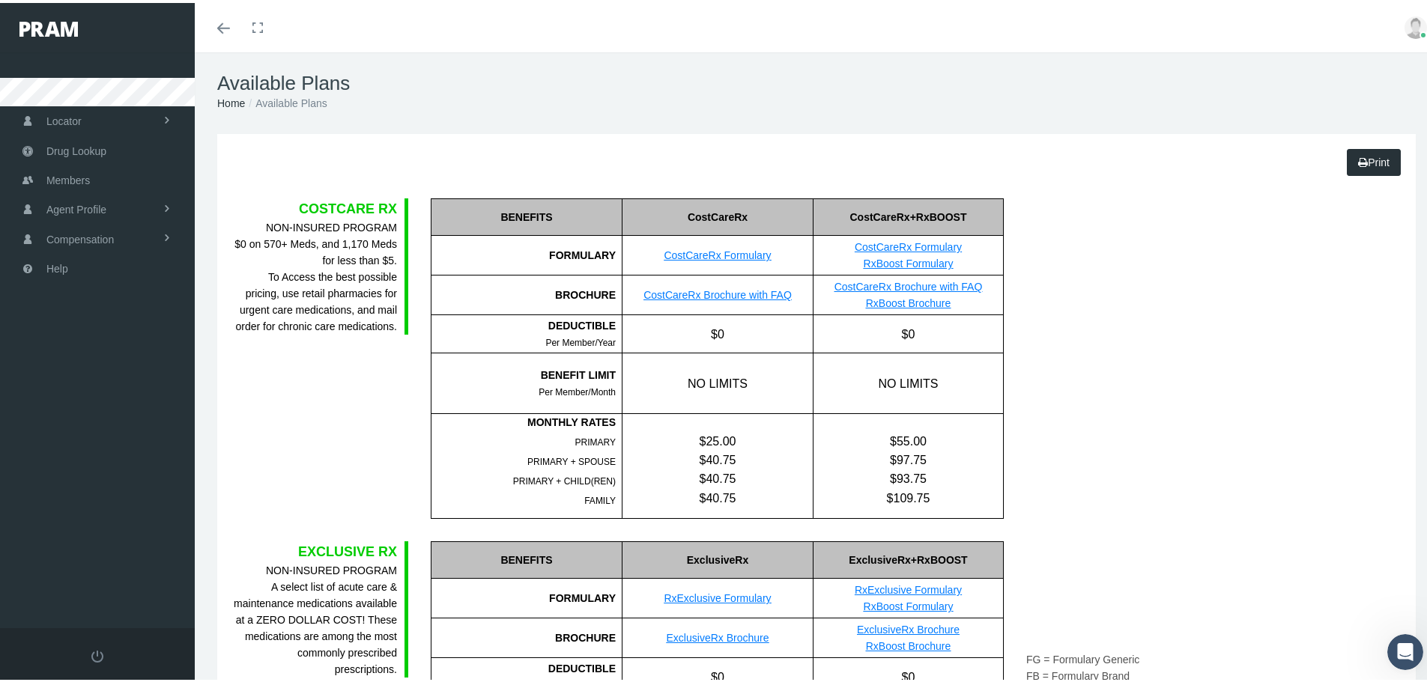
scroll to position [0, 0]
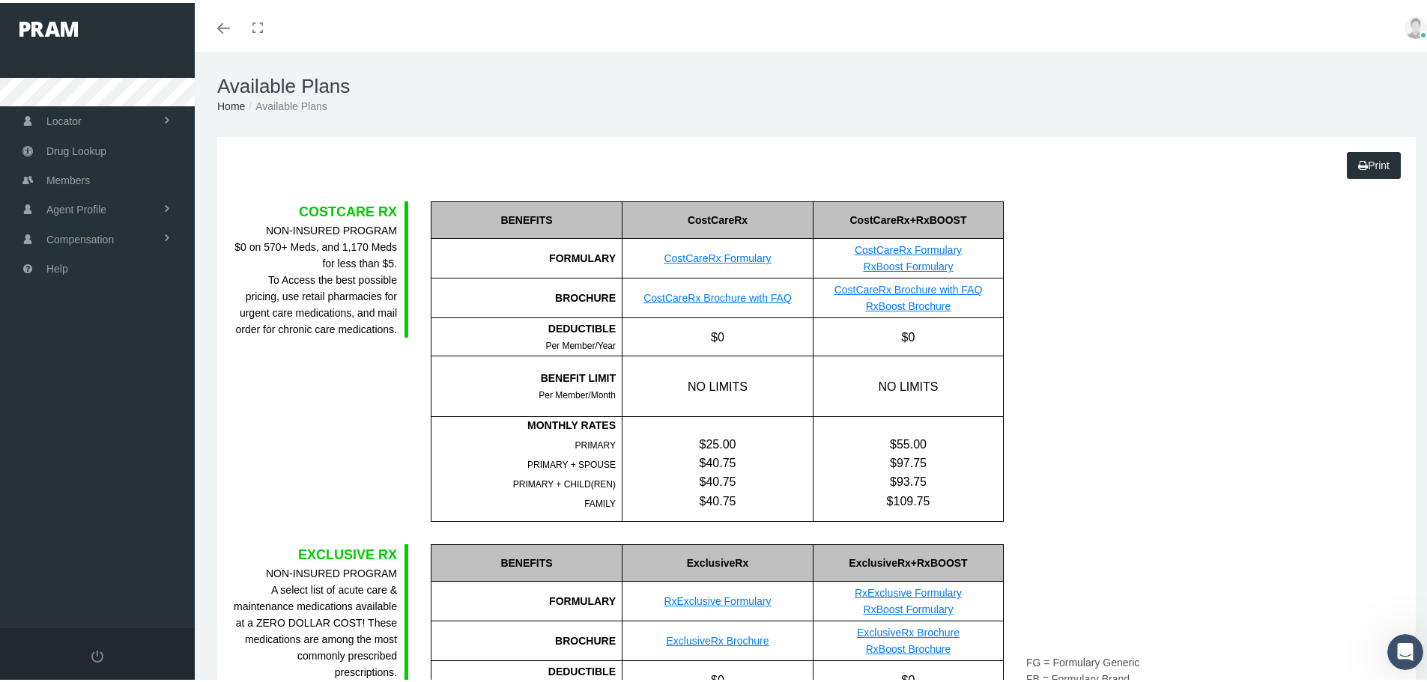
click at [714, 292] on link "CostCareRx Brochure with FAQ" at bounding box center [717, 295] width 148 height 12
click at [714, 258] on link "CostCareRx Formulary" at bounding box center [717, 255] width 107 height 12
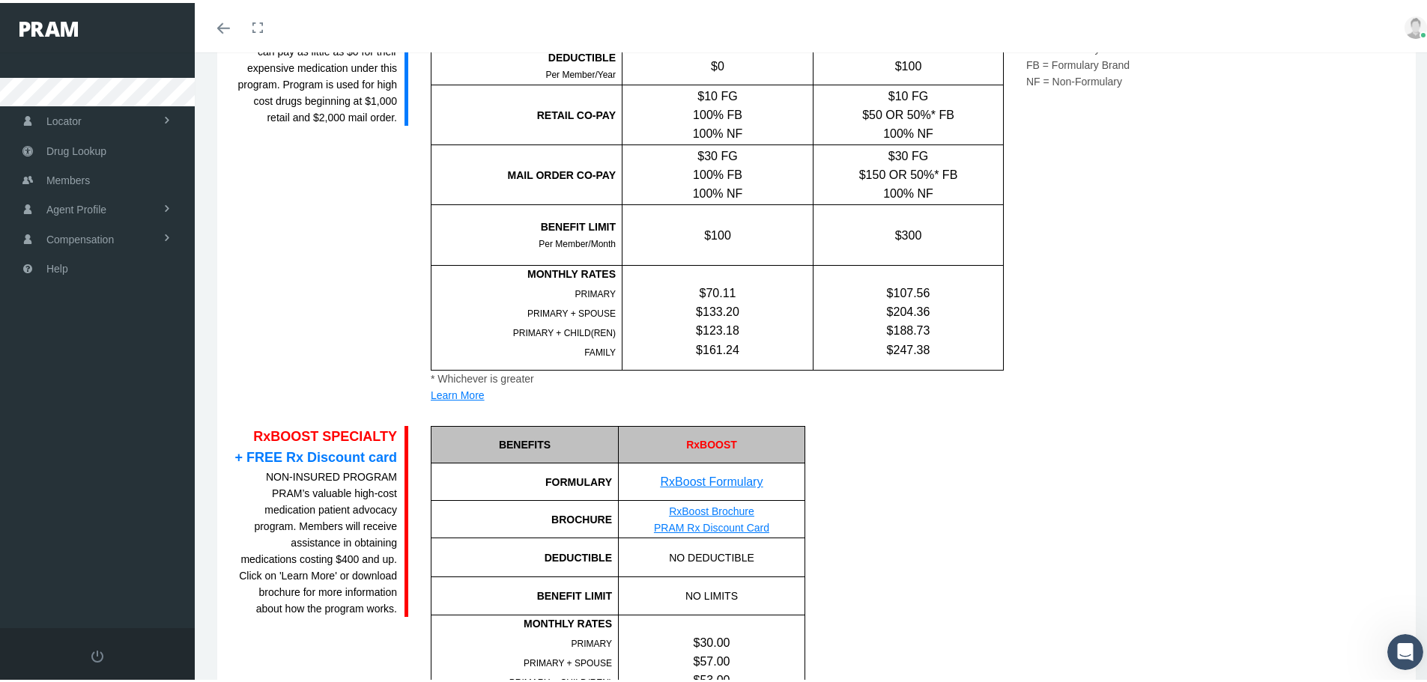
scroll to position [1723, 0]
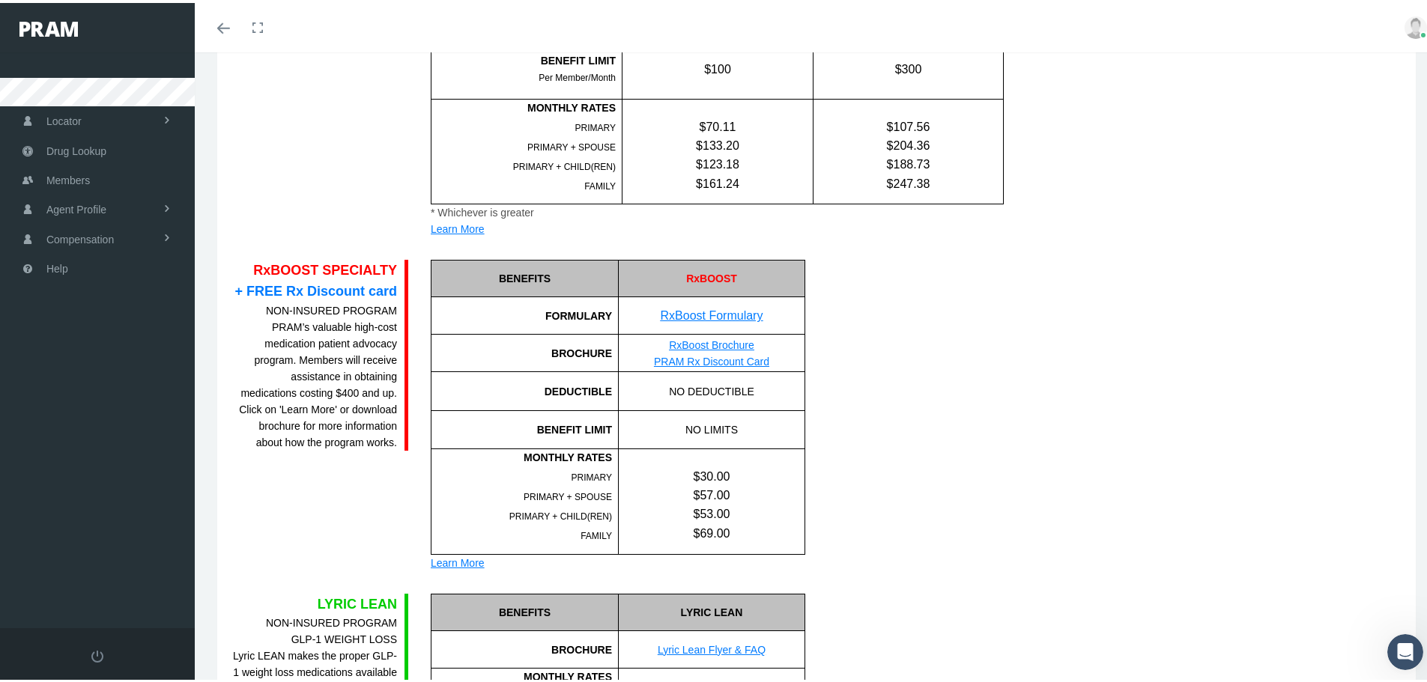
click at [744, 312] on link "RxBoost Formulary" at bounding box center [712, 312] width 103 height 13
click at [444, 562] on div "Learn More" at bounding box center [618, 560] width 374 height 16
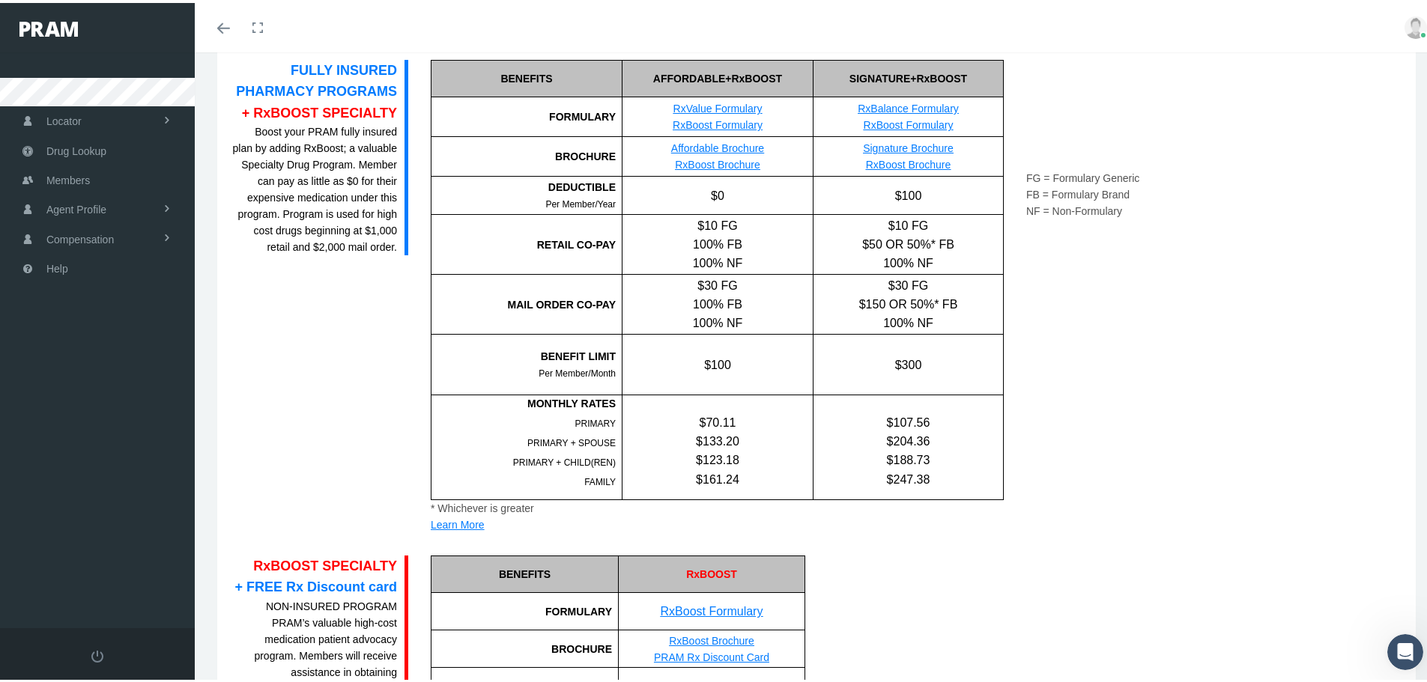
scroll to position [1423, 0]
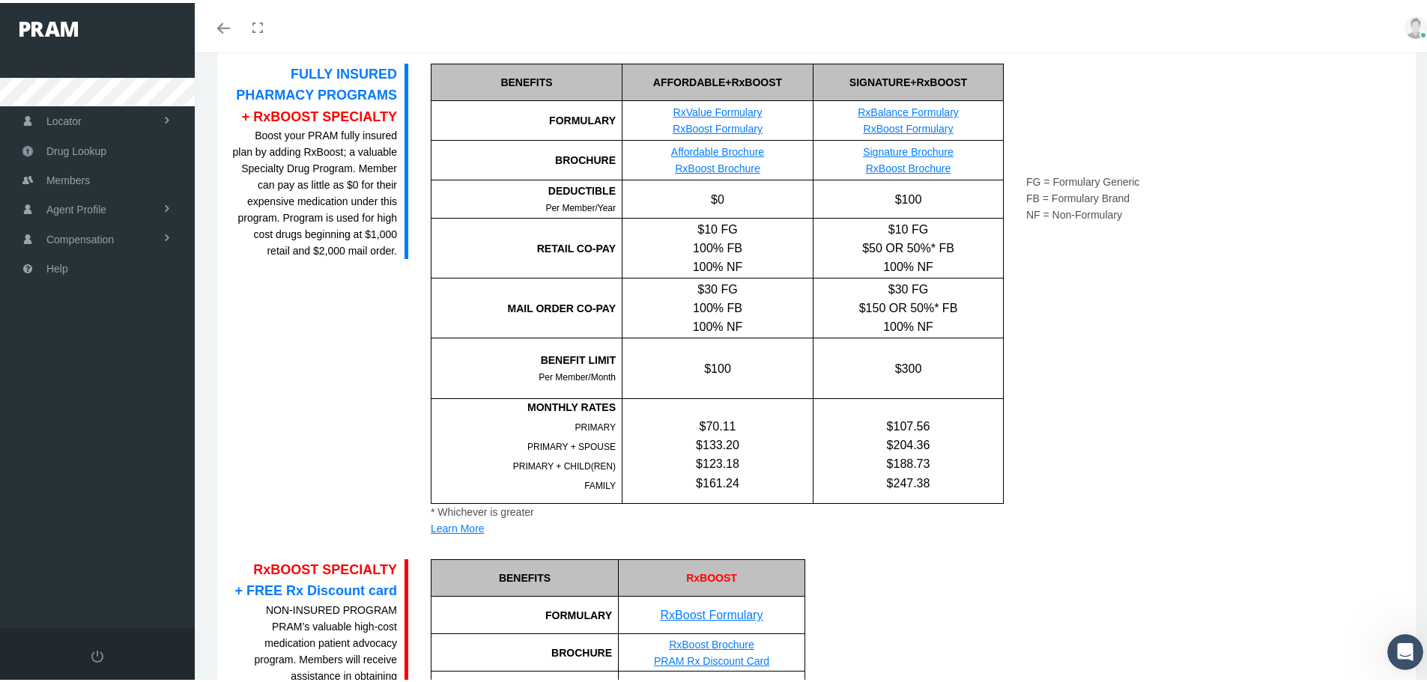
click at [469, 526] on div "Learn More" at bounding box center [717, 526] width 573 height 16
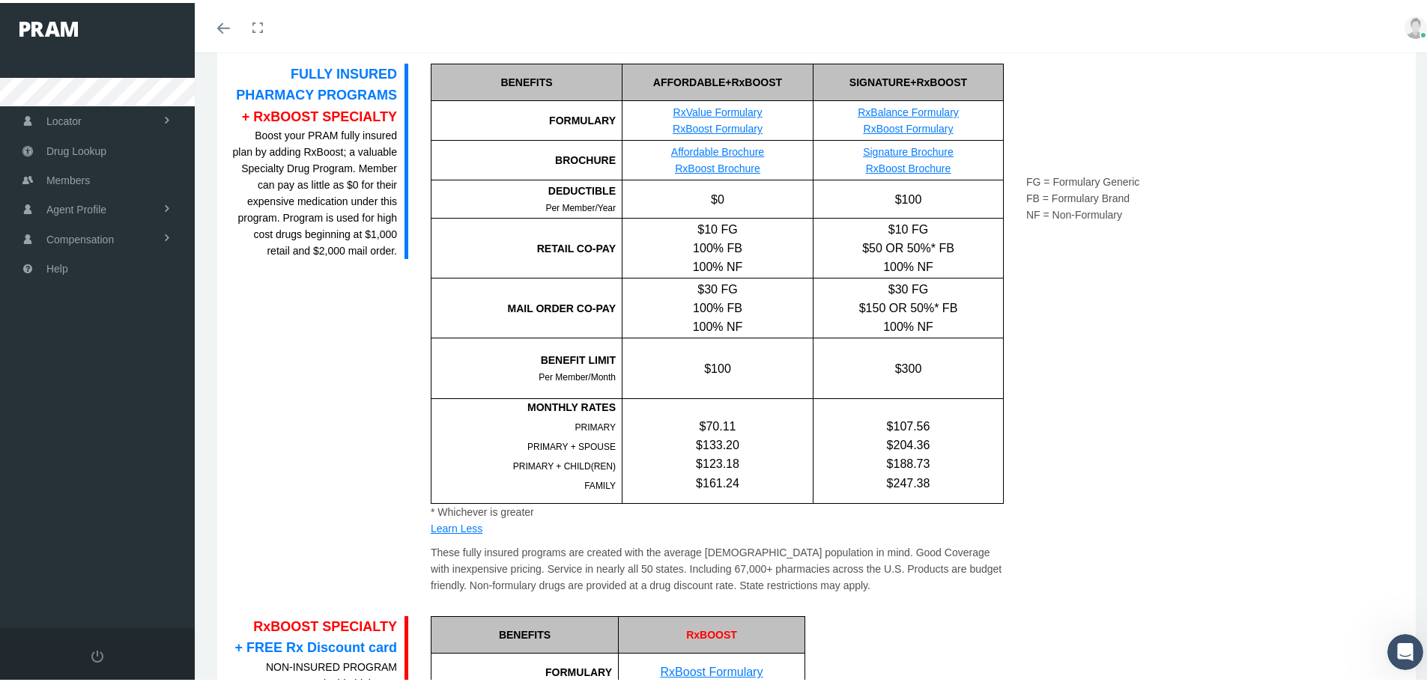
click at [734, 128] on link "RxBoost Formulary" at bounding box center [718, 126] width 90 height 12
click at [736, 164] on link "RxBoost Brochure" at bounding box center [717, 166] width 85 height 12
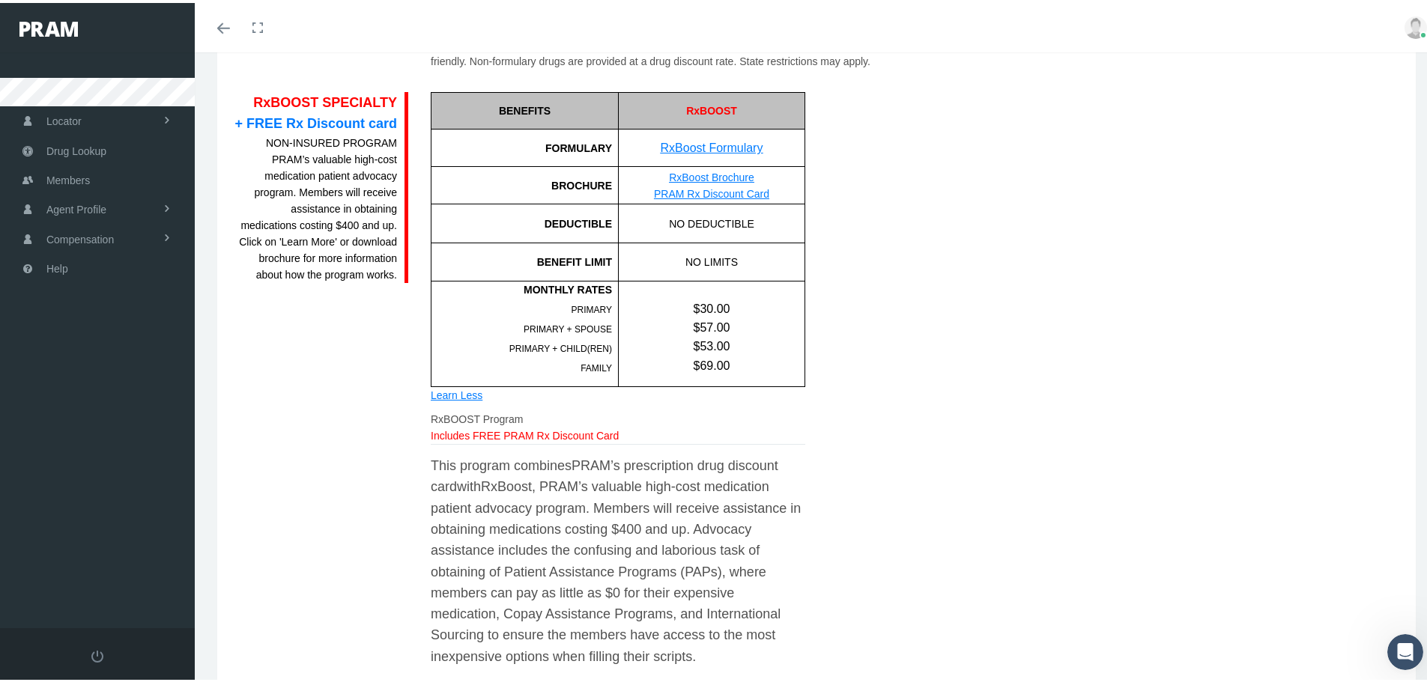
scroll to position [587, 0]
